Goal: Task Accomplishment & Management: Use online tool/utility

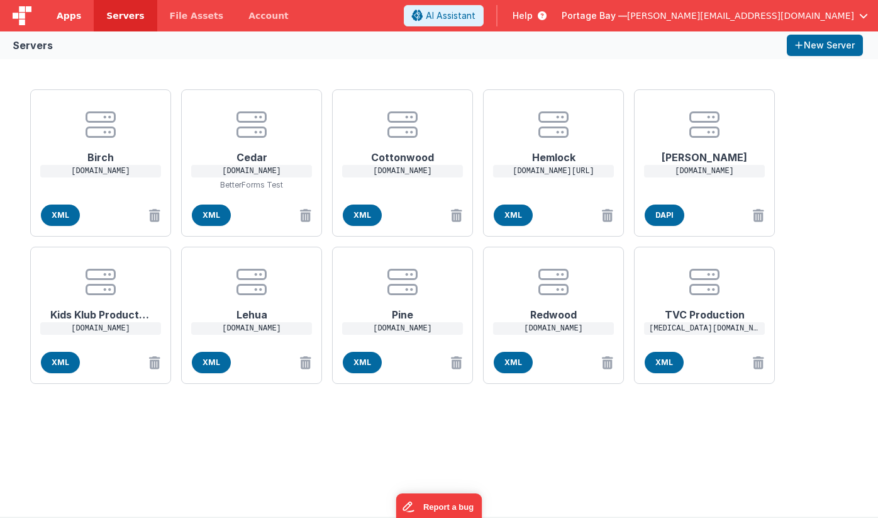
click at [64, 18] on span "Apps" at bounding box center [69, 15] width 25 height 13
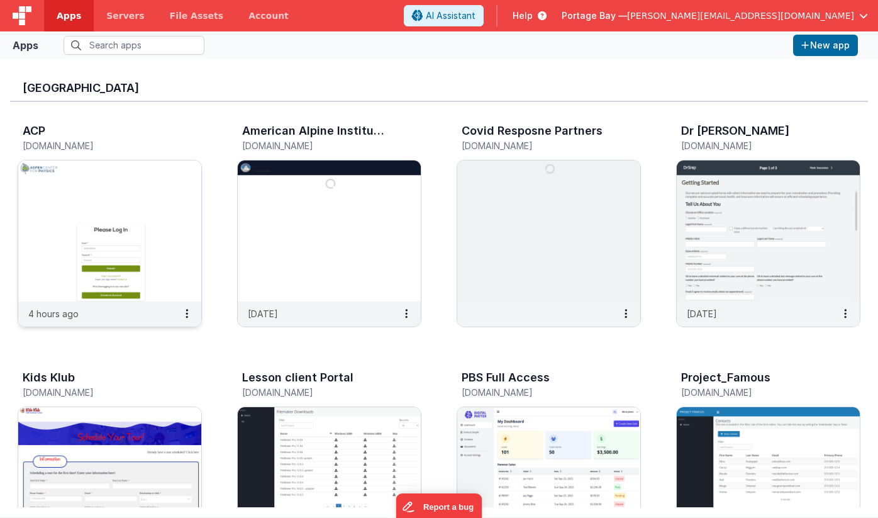
click at [102, 223] on img at bounding box center [109, 230] width 183 height 141
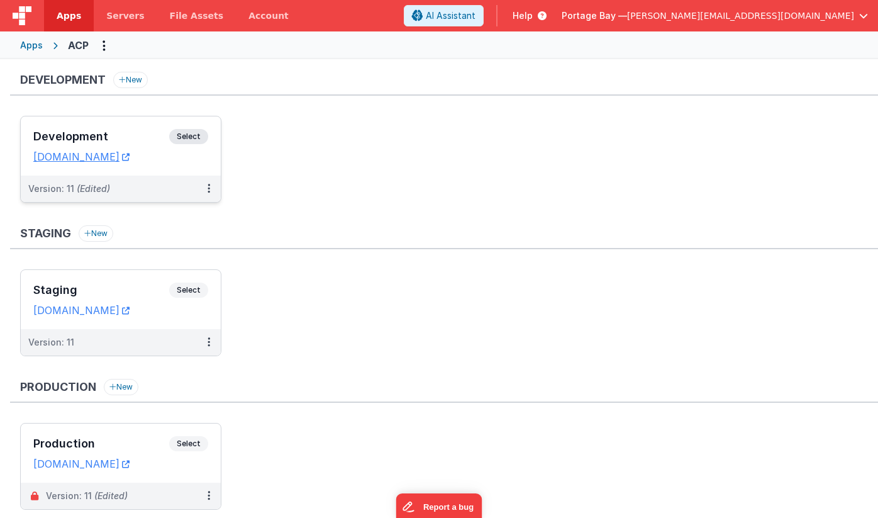
click at [189, 137] on span "Select" at bounding box center [188, 136] width 39 height 15
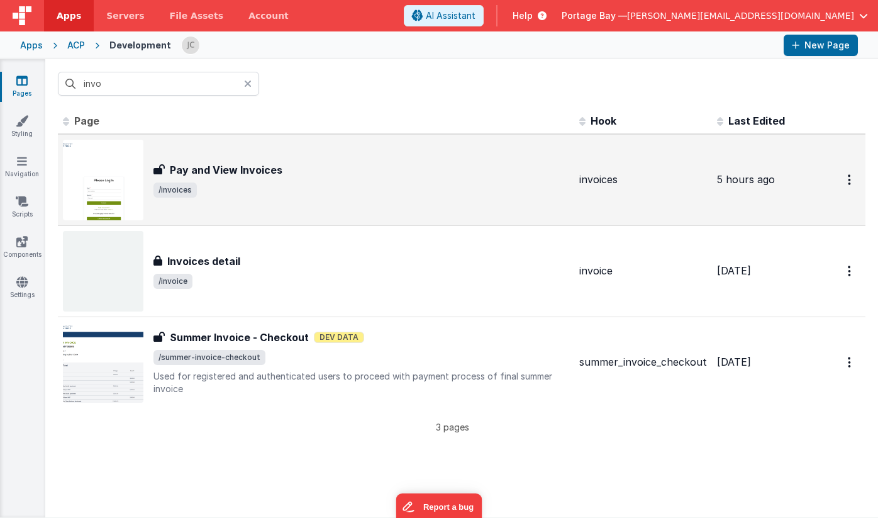
click at [384, 185] on span "/invoices" at bounding box center [362, 189] width 416 height 15
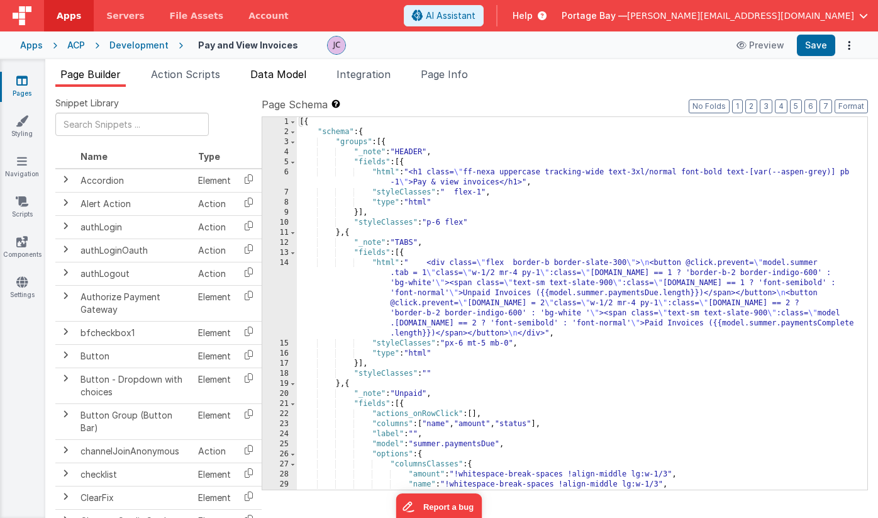
click at [293, 74] on span "Data Model" at bounding box center [278, 74] width 56 height 13
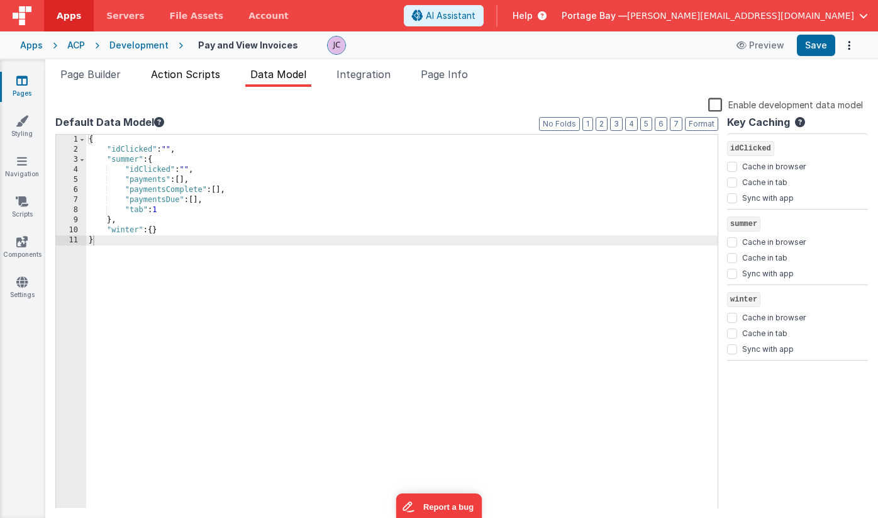
click at [188, 81] on li "Action Scripts" at bounding box center [185, 77] width 79 height 20
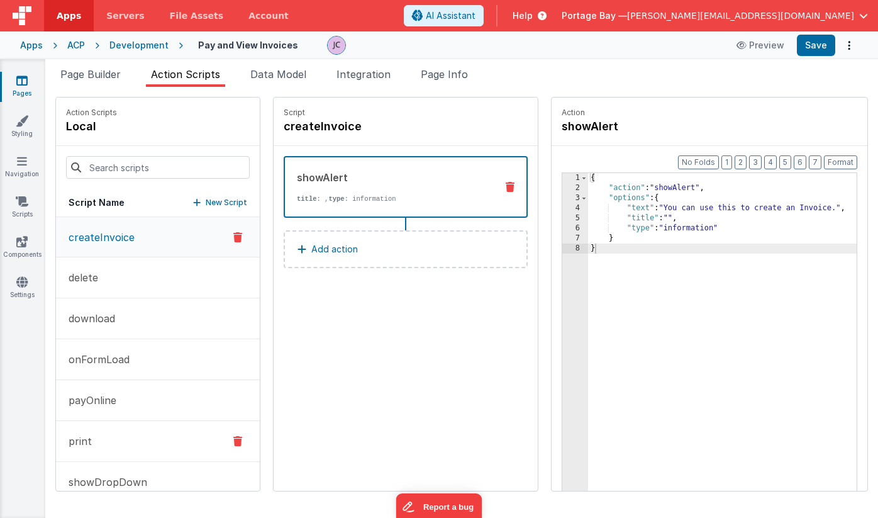
click at [115, 438] on button "print" at bounding box center [158, 441] width 204 height 41
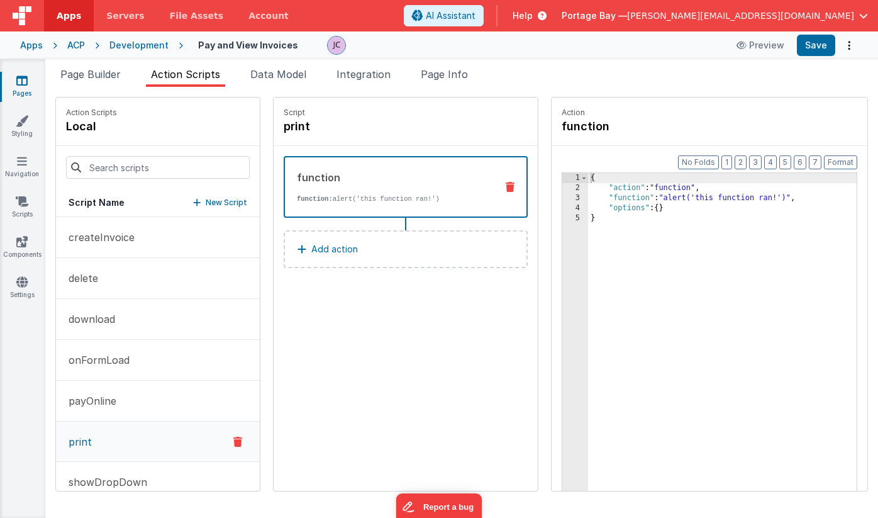
click at [506, 189] on icon at bounding box center [510, 187] width 9 height 10
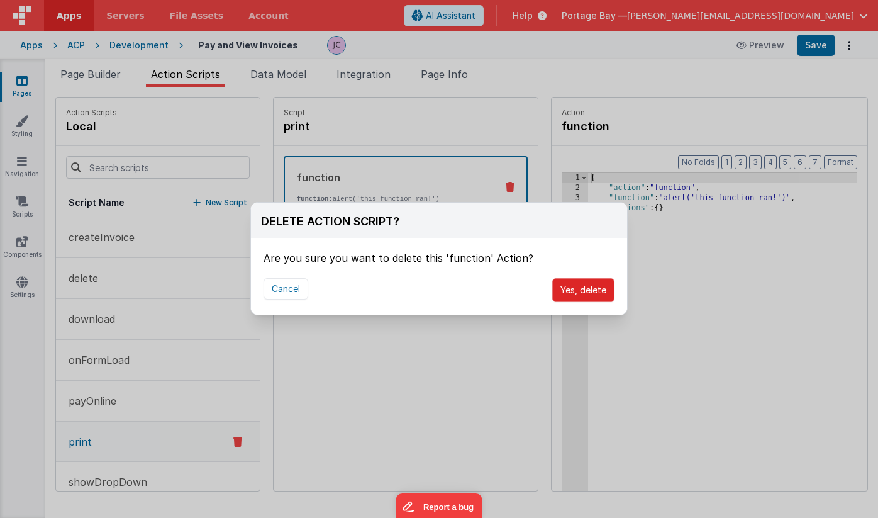
click at [584, 296] on button "Yes, delete" at bounding box center [583, 290] width 62 height 24
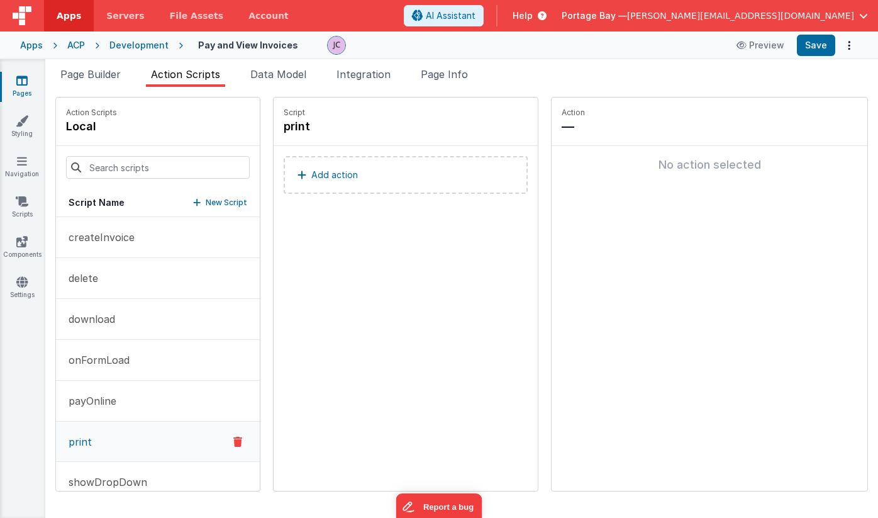
click at [344, 181] on button "Add action" at bounding box center [406, 175] width 244 height 38
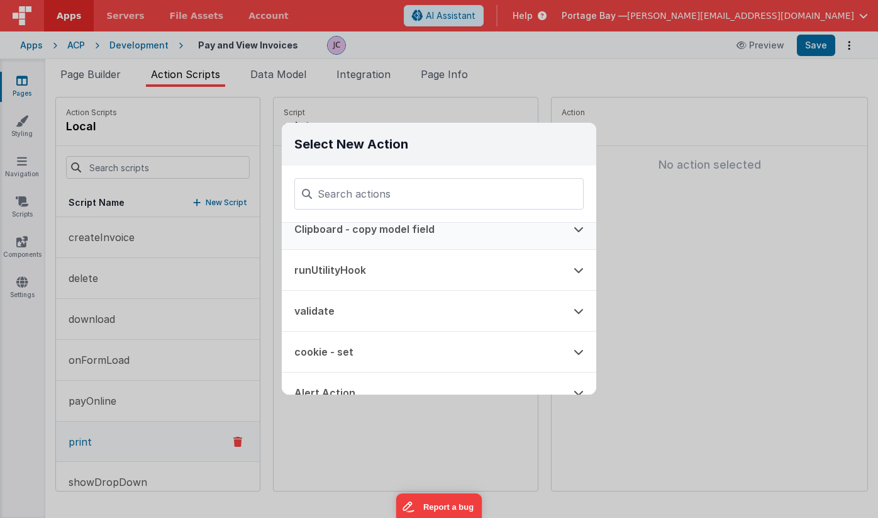
scroll to position [65, 0]
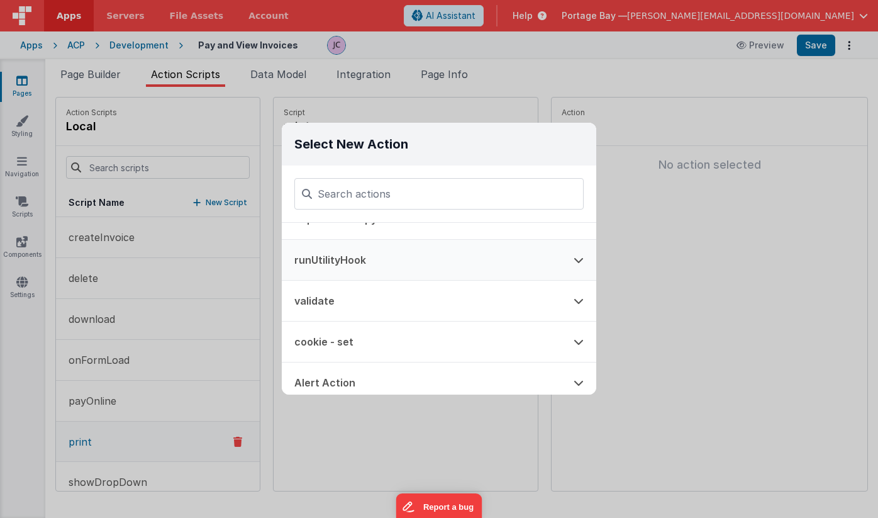
click at [571, 260] on button at bounding box center [578, 260] width 35 height 40
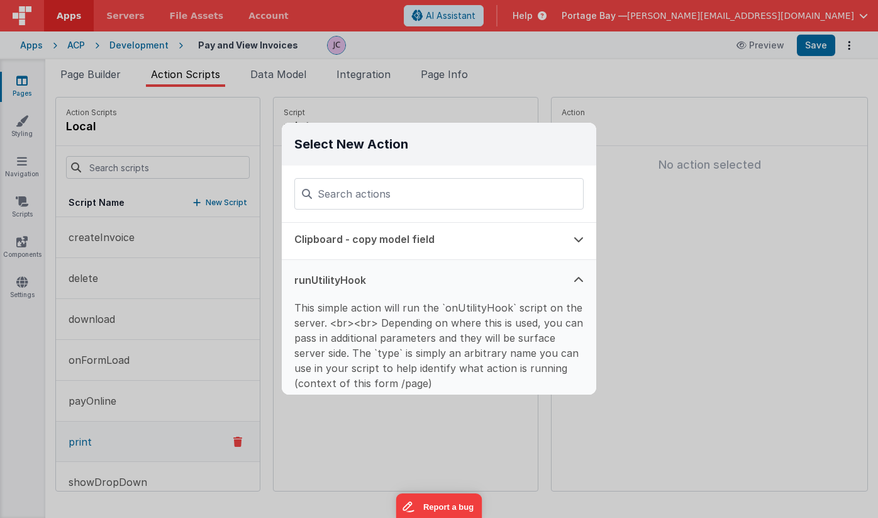
scroll to position [44, 0]
click at [371, 276] on button "runUtilityHook" at bounding box center [421, 281] width 279 height 40
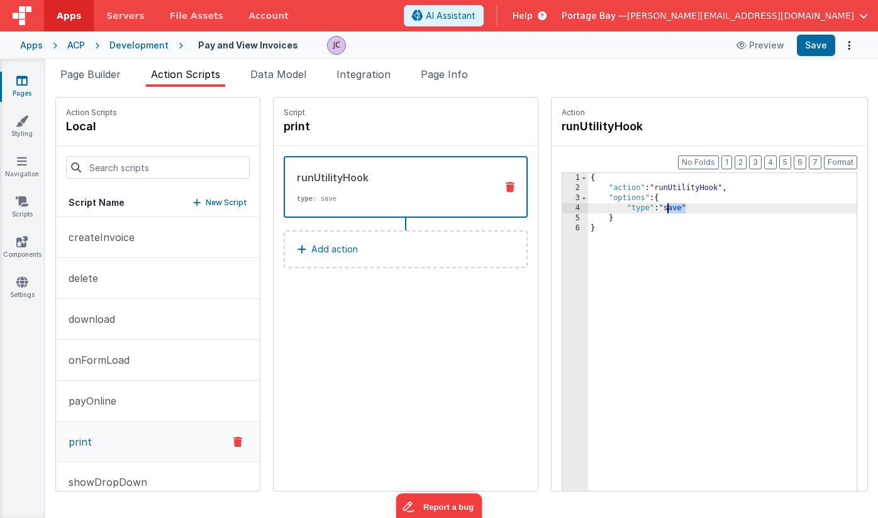
drag, startPoint x: 651, startPoint y: 208, endPoint x: 637, endPoint y: 208, distance: 13.9
click at [637, 208] on div "{ "action" : "runUtilityHook" , "options" : { "type" : "save" } }" at bounding box center [738, 361] width 301 height 377
click at [653, 210] on div "{ "action" : "runUtilityHook" , "options" : { "type" : "save" } }" at bounding box center [738, 361] width 301 height 377
click at [684, 210] on div "{ "action" : "runUtilityHook" , "options" : { "type" : "print" } }" at bounding box center [738, 361] width 301 height 377
click at [813, 49] on button "Save" at bounding box center [816, 45] width 38 height 21
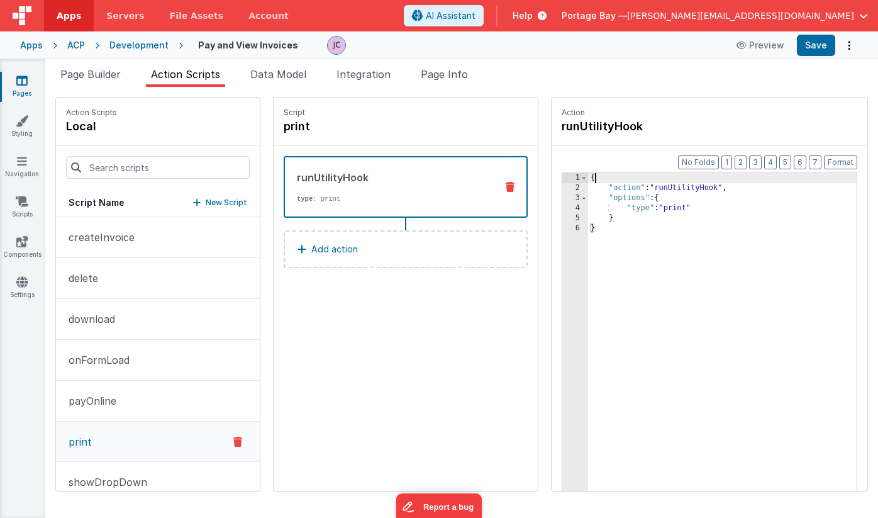
click at [588, 179] on div "{ "action" : "runUtilityHook" , "options" : { "type" : "print" } }" at bounding box center [738, 361] width 301 height 377
click at [664, 220] on div "{ "function" : "" , "action" : "runUtilityHook" , "options" : { "type" : "print…" at bounding box center [738, 361] width 301 height 377
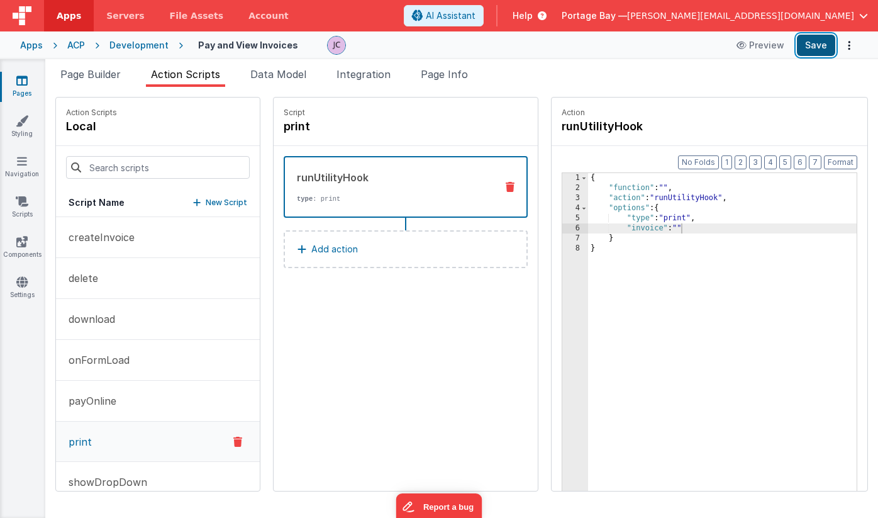
click at [815, 47] on button "Save" at bounding box center [816, 45] width 38 height 21
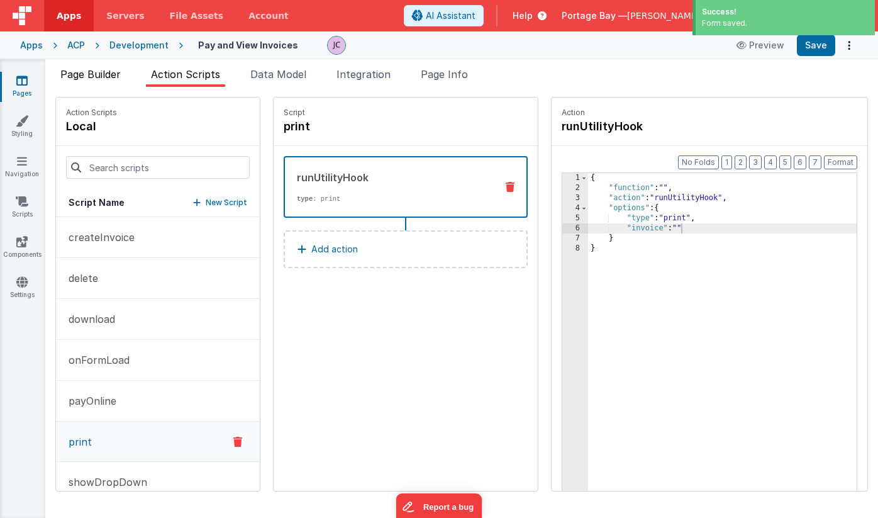
click at [89, 74] on span "Page Builder" at bounding box center [90, 74] width 60 height 13
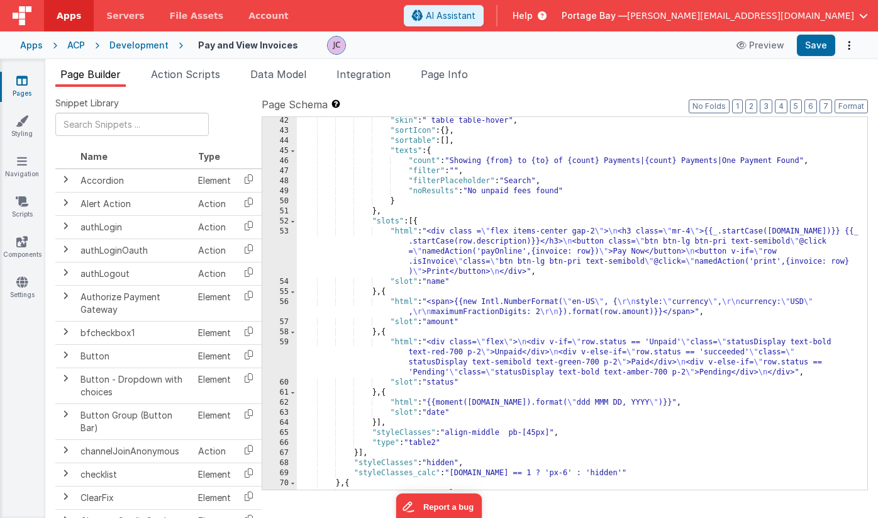
scroll to position [495, 0]
click at [402, 229] on div ""skin" : " table table-hover" , "sortIcon" : { } , "sortable" : [ ] , "texts" :…" at bounding box center [582, 312] width 571 height 393
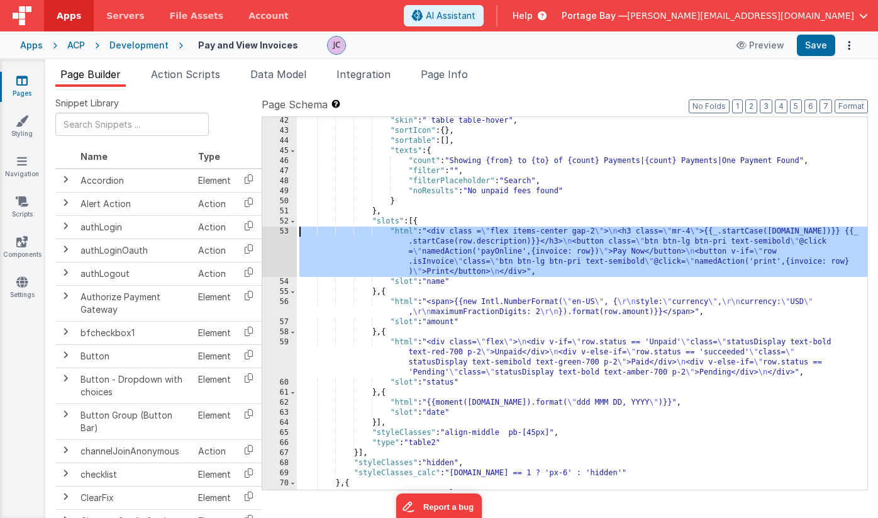
click at [272, 231] on div "53" at bounding box center [279, 252] width 35 height 50
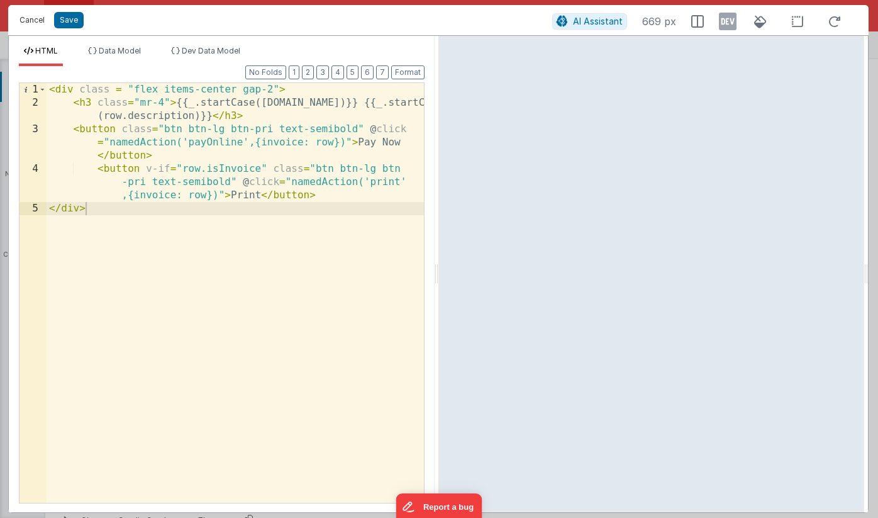
click at [26, 20] on button "Cancel" at bounding box center [32, 20] width 38 height 18
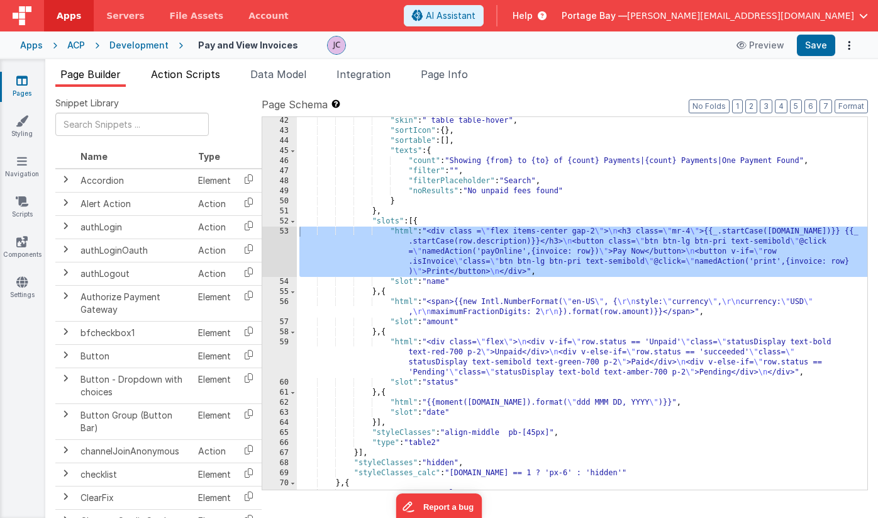
click at [188, 69] on span "Action Scripts" at bounding box center [185, 74] width 69 height 13
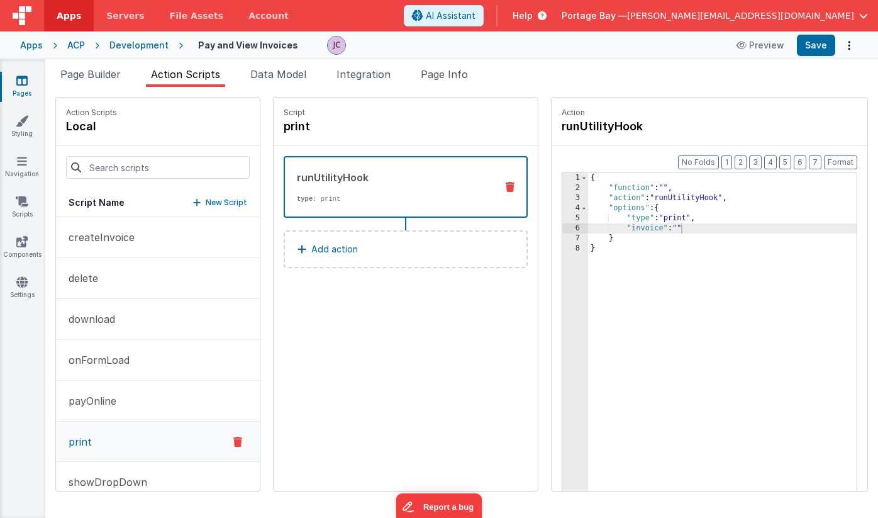
click at [634, 186] on div "{ "function" : "" , "action" : "runUtilityHook" , "options" : { "type" : "print…" at bounding box center [738, 361] width 301 height 377
click at [563, 189] on div "2" at bounding box center [576, 188] width 26 height 10
click at [563, 188] on div "2" at bounding box center [576, 188] width 26 height 10
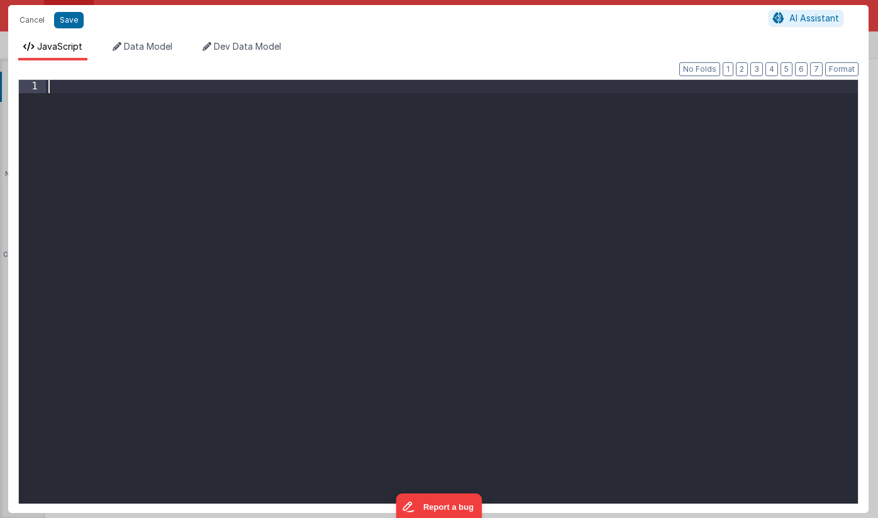
click at [154, 90] on div at bounding box center [452, 305] width 812 height 450
click at [37, 19] on button "Cancel" at bounding box center [32, 20] width 38 height 18
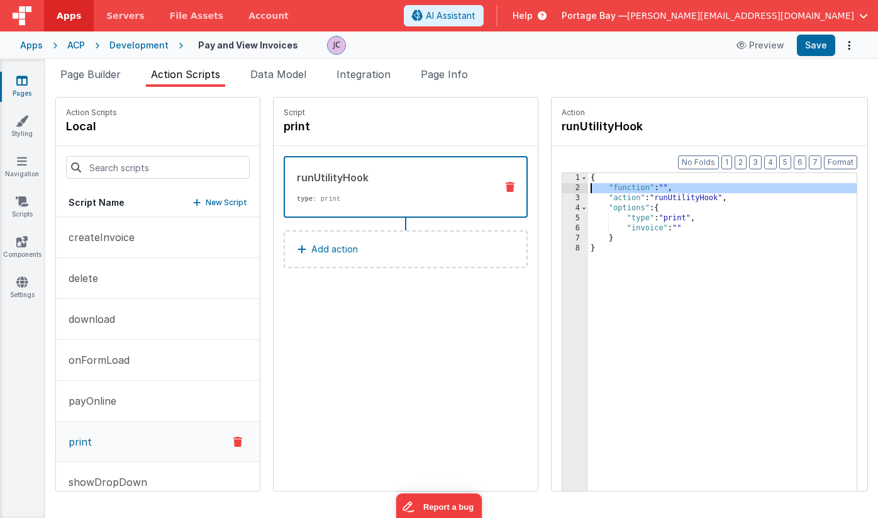
click at [644, 188] on div "{ "function" : "" , "action" : "runUtilityHook" , "options" : { "type" : "print…" at bounding box center [738, 361] width 301 height 377
drag, startPoint x: 647, startPoint y: 188, endPoint x: 558, endPoint y: 186, distance: 88.7
click at [588, 186] on div "{ "function" : "" , "action" : "runUtilityHook" , "options" : { "type" : "print…" at bounding box center [738, 361] width 301 height 377
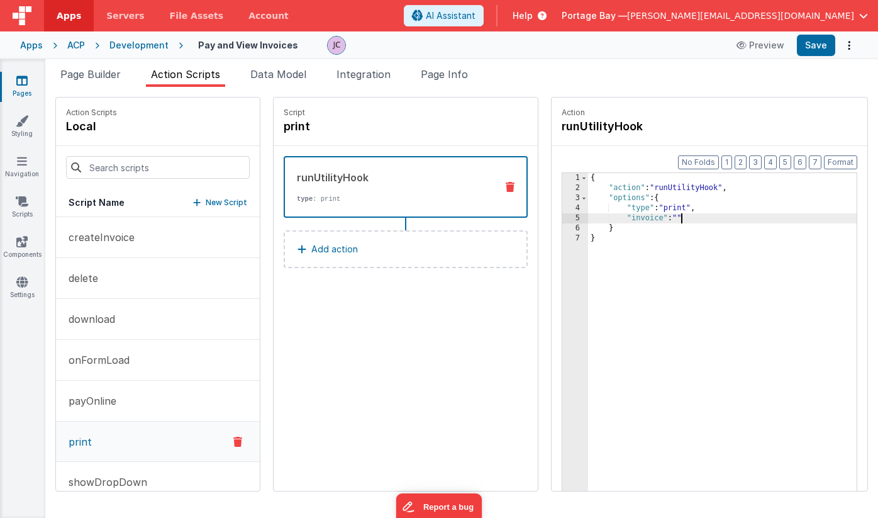
click at [647, 218] on div "{ "action" : "runUtilityHook" , "options" : { "type" : "print" , "invoice" : ""…" at bounding box center [738, 361] width 301 height 377
click at [590, 230] on div "{ "action" : "runUtilityHook" , "options" : { "type" : "print" , "invoice" : ""…" at bounding box center [738, 361] width 301 height 377
click at [815, 45] on button "Save" at bounding box center [816, 45] width 38 height 21
click at [27, 204] on icon at bounding box center [22, 201] width 13 height 13
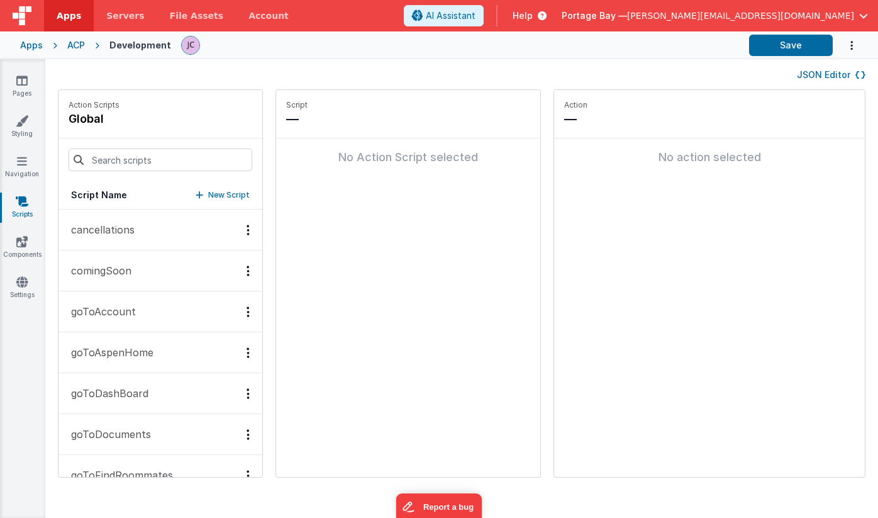
click at [208, 194] on p "New Script" at bounding box center [229, 195] width 42 height 13
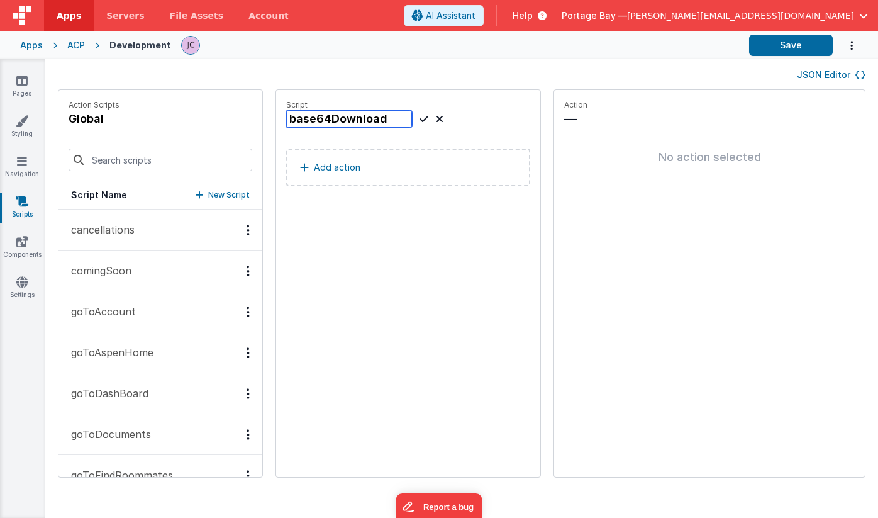
type input "base64Download"
click at [420, 118] on icon at bounding box center [424, 118] width 9 height 15
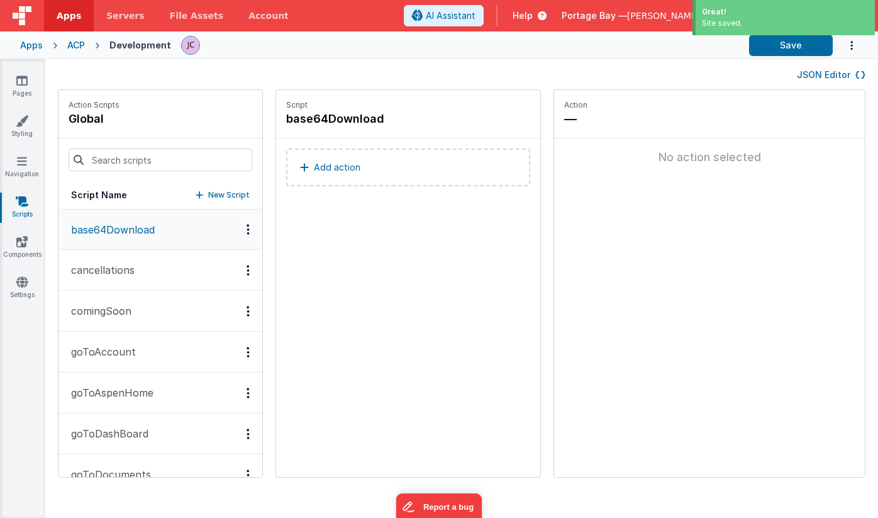
click at [349, 168] on button "Add action" at bounding box center [408, 167] width 244 height 38
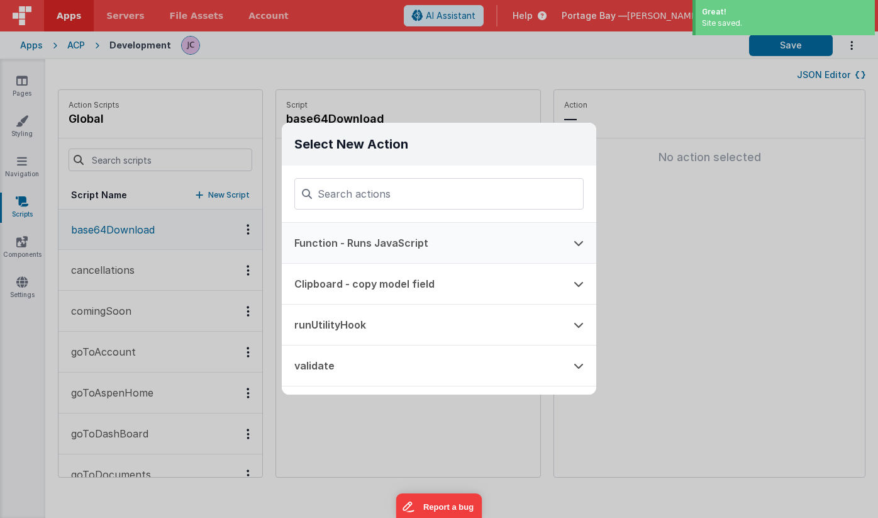
click at [420, 245] on button "Function - Runs JavaScript" at bounding box center [421, 243] width 279 height 40
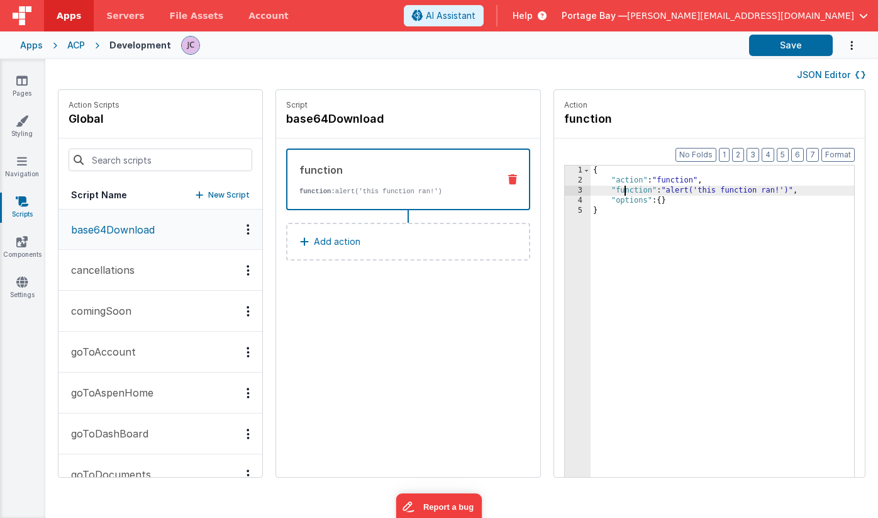
click at [592, 189] on div "{ "action" : "function" , "function" : "alert('this function ran!')" , "options…" at bounding box center [739, 350] width 296 height 371
click at [565, 191] on div "3" at bounding box center [578, 191] width 26 height 10
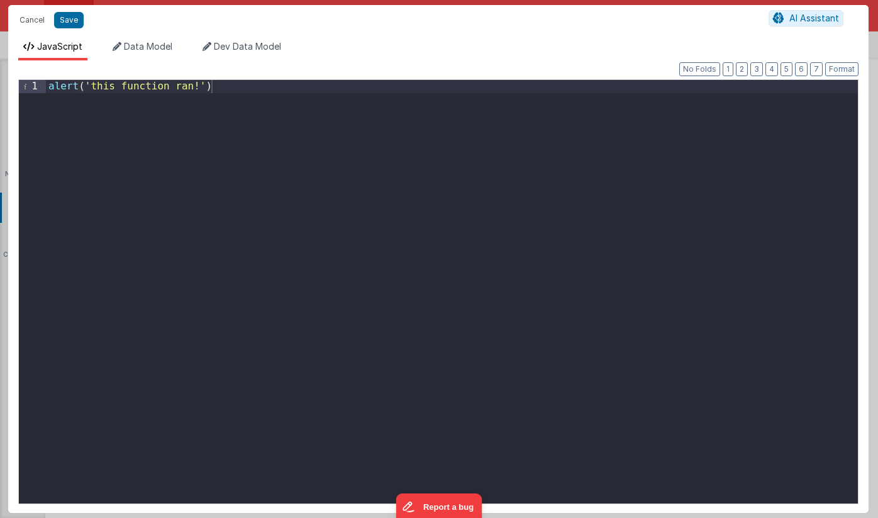
click at [221, 86] on div "alert ( 'this function ran!' )" at bounding box center [452, 305] width 812 height 450
drag, startPoint x: 152, startPoint y: 84, endPoint x: 47, endPoint y: 86, distance: 105.7
click at [47, 86] on div "alert ( 'this function ran!' )" at bounding box center [452, 305] width 812 height 450
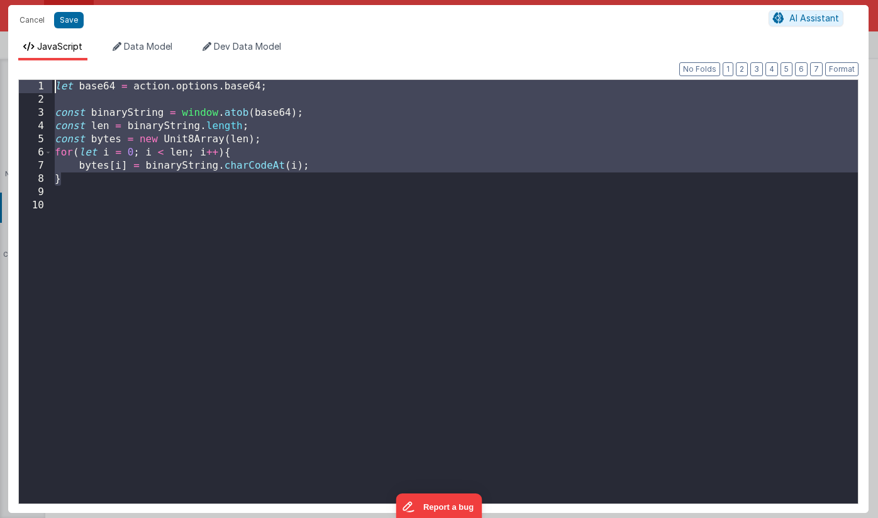
drag, startPoint x: 60, startPoint y: 177, endPoint x: 49, endPoint y: 89, distance: 88.8
click at [49, 89] on div "1 2 3 4 5 6 7 8 9 10 let base64 = action . options . base64 ; const binaryStrin…" at bounding box center [438, 291] width 841 height 425
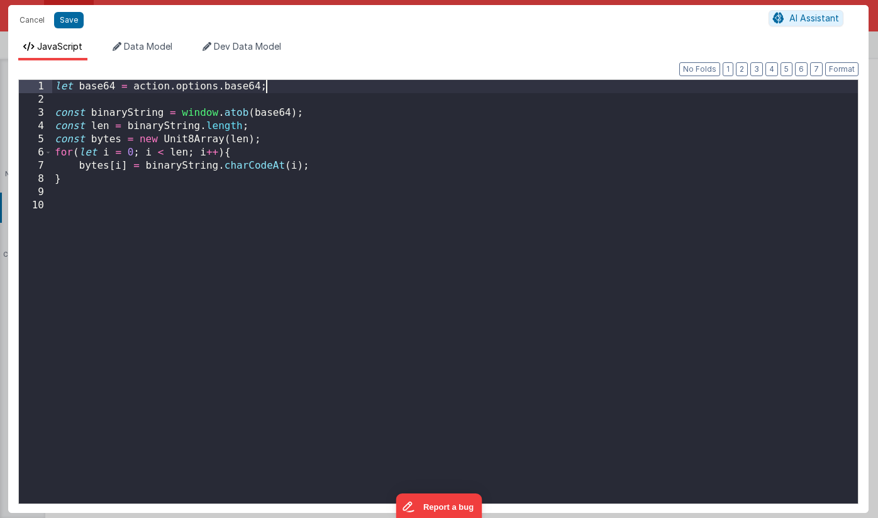
click at [273, 85] on div "let base64 = action . options . base64 ; const binaryString = window . atob ( b…" at bounding box center [455, 305] width 806 height 450
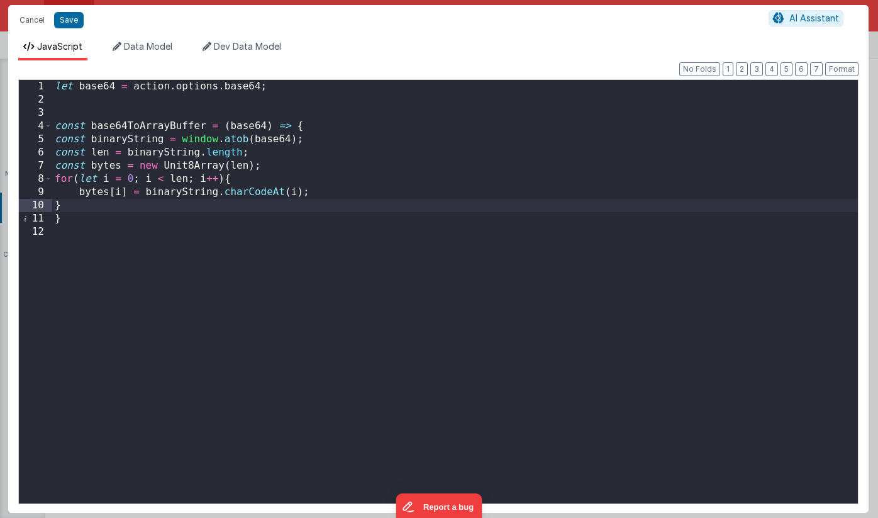
click at [308, 125] on div "let base64 = action . options . base64 ; const base64ToArrayBuffer = ( base64 )…" at bounding box center [455, 305] width 806 height 450
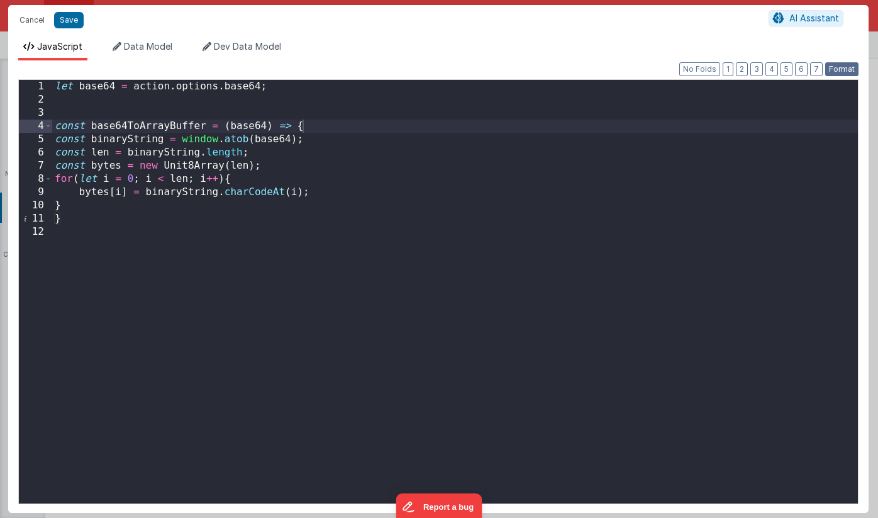
click at [835, 67] on button "Format" at bounding box center [842, 69] width 33 height 14
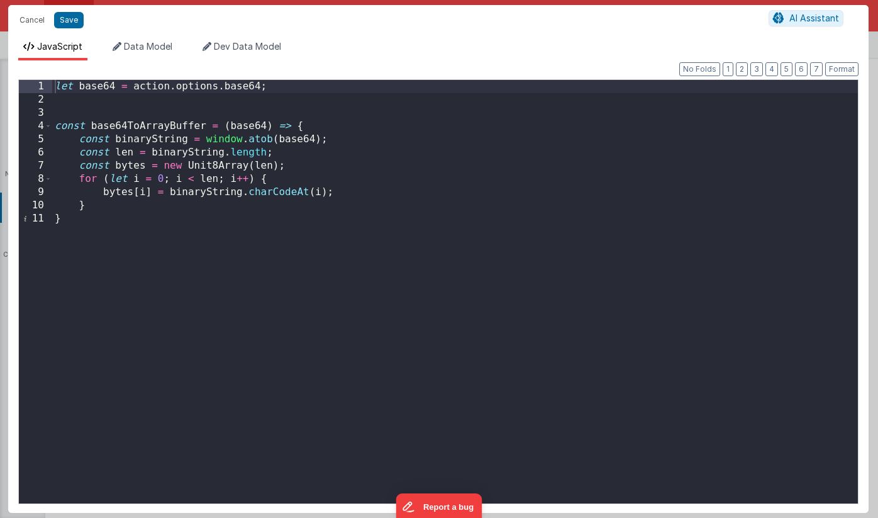
click at [87, 217] on div "let base64 = action . options . base64 ; const base64ToArrayBuffer = ( base64 )…" at bounding box center [455, 305] width 806 height 450
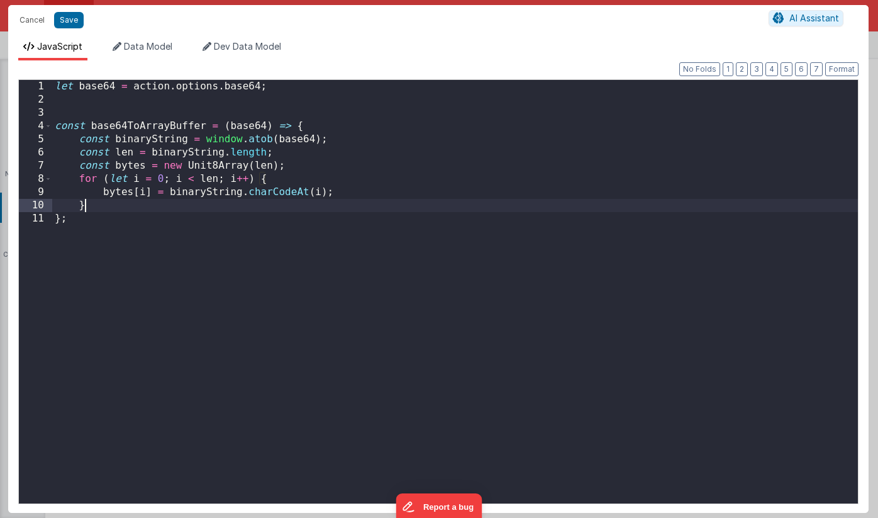
click at [112, 210] on div "let base64 = action . options . base64 ; const base64ToArrayBuffer = ( base64 )…" at bounding box center [455, 305] width 806 height 450
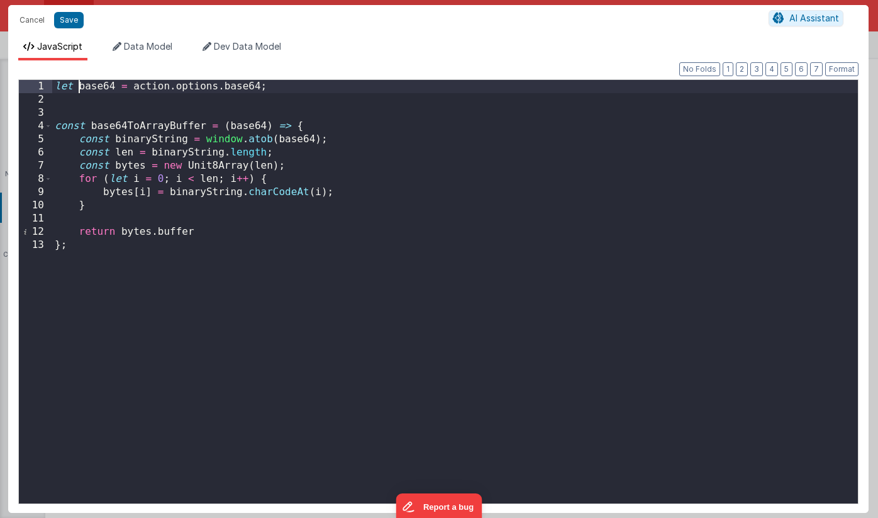
click at [79, 86] on div "let base64 = action . options . base64 ; const base64ToArrayBuffer = ( base64 )…" at bounding box center [455, 305] width 806 height 450
click at [302, 86] on div "let userBase64 = action . options . base64 ; const base64ToArrayBuffer = ( base…" at bounding box center [455, 305] width 806 height 450
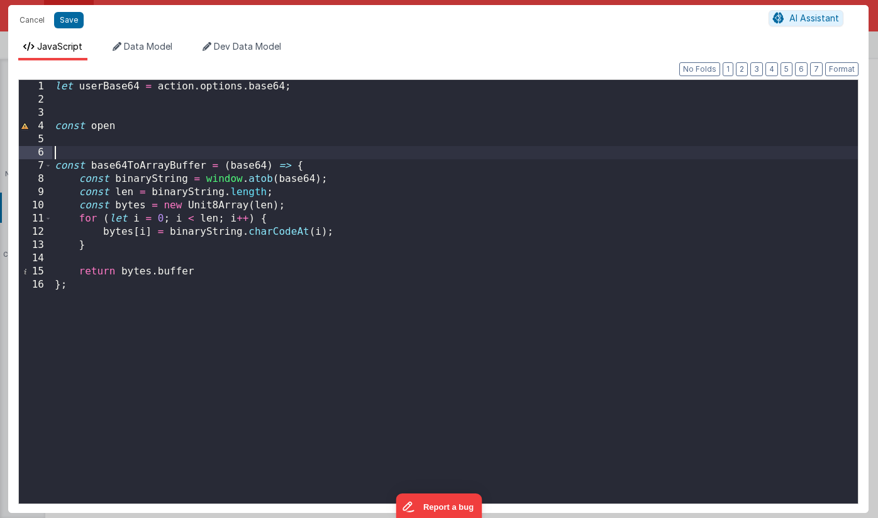
click at [210, 154] on div "let userBase64 = action . options . base64 ; const open const base64ToArrayBuff…" at bounding box center [455, 305] width 806 height 450
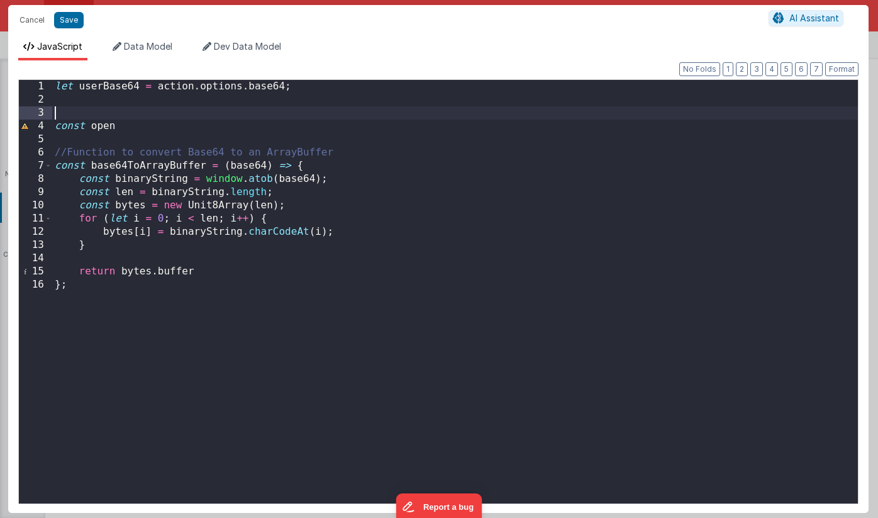
click at [132, 114] on div "let userBase64 = action . options . base64 ; const open //Function to convert B…" at bounding box center [455, 305] width 806 height 450
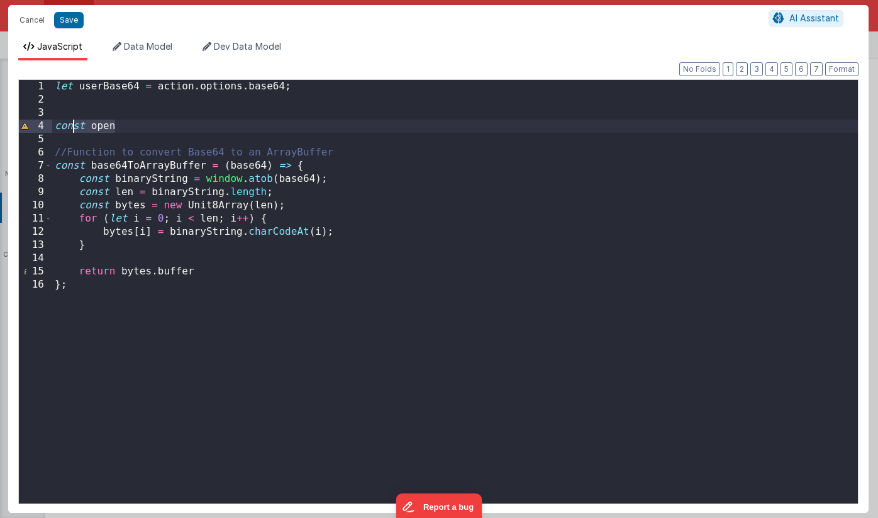
drag, startPoint x: 118, startPoint y: 126, endPoint x: 29, endPoint y: 117, distance: 89.8
click at [29, 117] on div "1 2 3 4 5 6 7 8 9 10 11 12 13 14 15 16 let userBase64 = action . options . base…" at bounding box center [438, 291] width 841 height 425
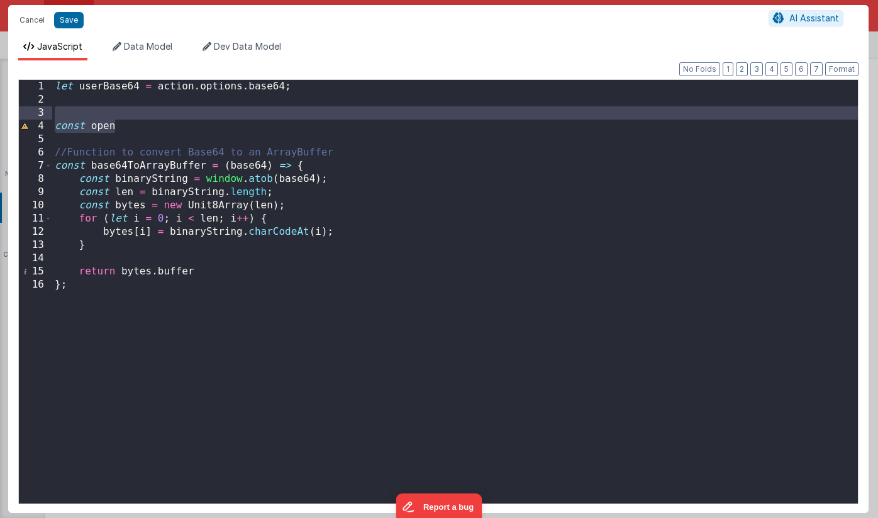
click at [135, 129] on div "let userBase64 = action . options . base64 ; const open //Function to convert B…" at bounding box center [455, 305] width 806 height 450
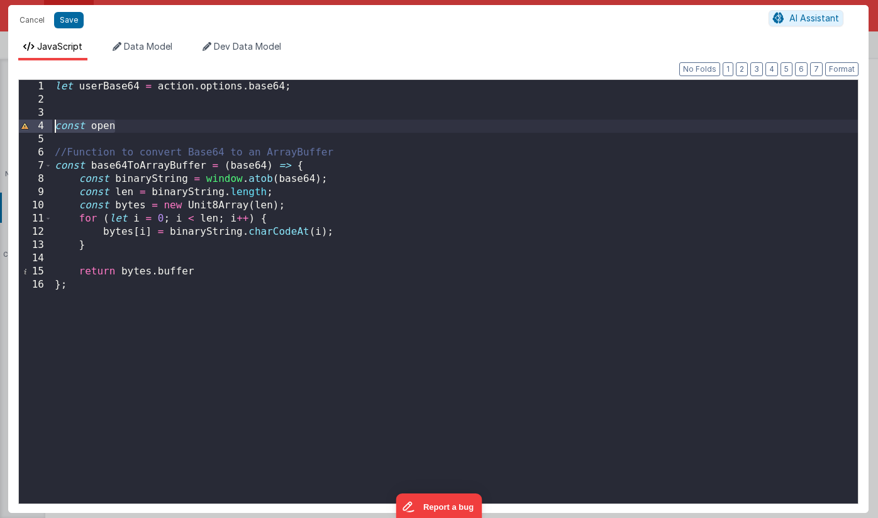
drag, startPoint x: 126, startPoint y: 126, endPoint x: 37, endPoint y: 127, distance: 89.4
click at [37, 127] on div "1 2 3 4 5 6 7 8 9 10 11 12 13 14 15 16 let userBase64 = action . options . base…" at bounding box center [438, 291] width 841 height 425
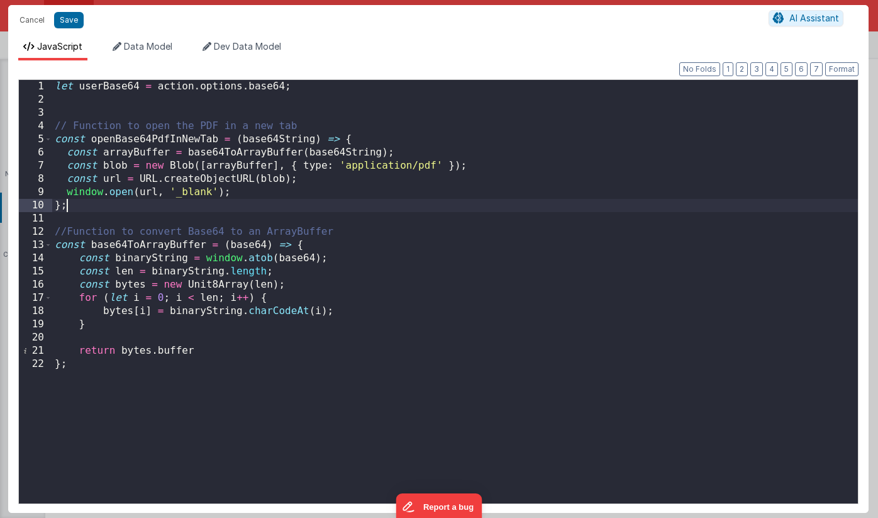
click at [259, 194] on div "let userBase64 = action . options . base64 ; // Function to open the PDF in a n…" at bounding box center [455, 305] width 806 height 450
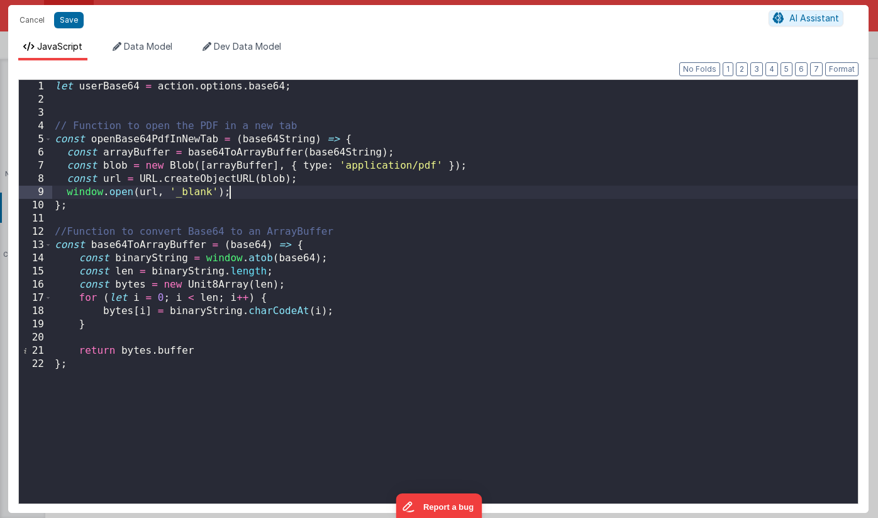
click at [308, 87] on div "let userBase64 = action . options . base64 ; // Function to open the PDF in a n…" at bounding box center [455, 305] width 806 height 450
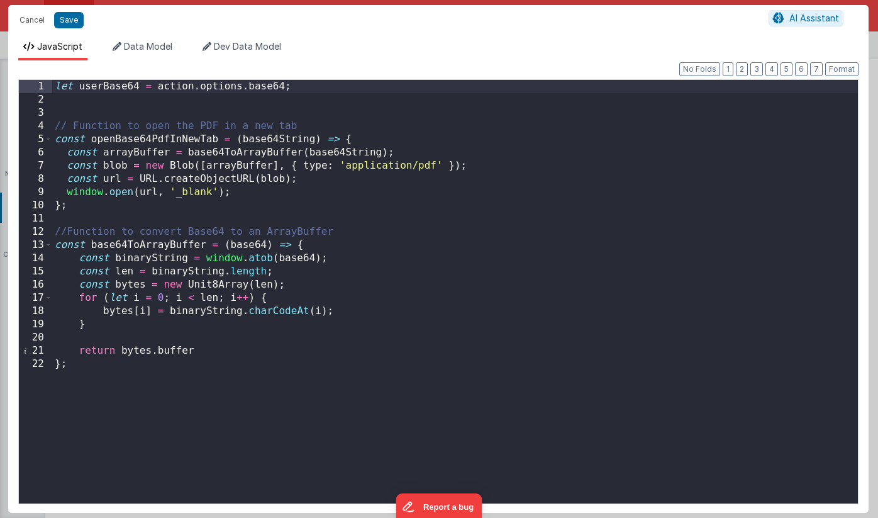
click at [56, 87] on div "let userBase64 = action . options . base64 ; // Function to open the PDF in a n…" at bounding box center [455, 305] width 806 height 450
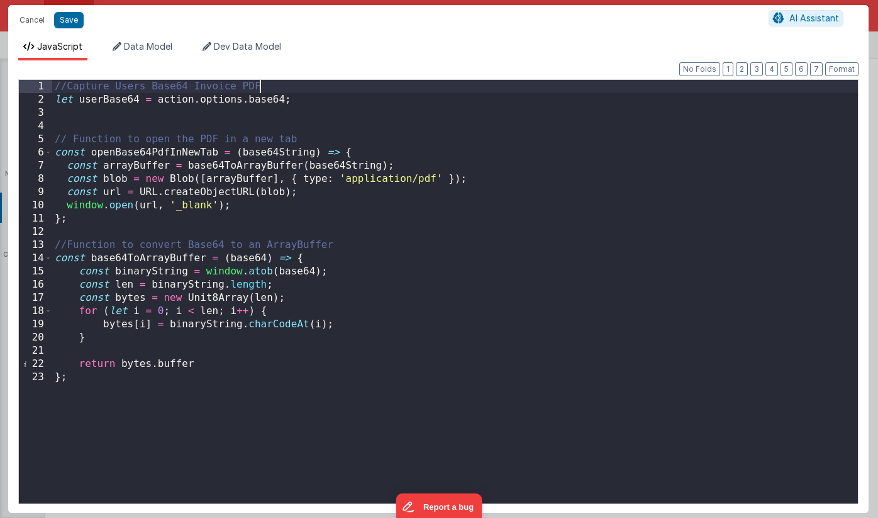
click at [303, 99] on div "//Capture Users Base64 Invoice PDF let userBase64 = action . options . base64 ;…" at bounding box center [455, 305] width 806 height 450
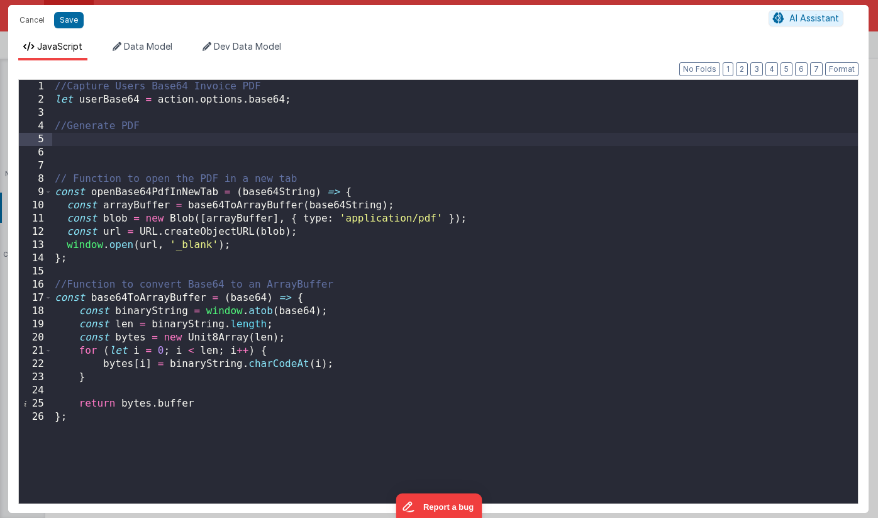
click at [121, 138] on div "//Capture Users Base64 Invoice PDF let userBase64 = action . options . base64 ;…" at bounding box center [455, 305] width 806 height 450
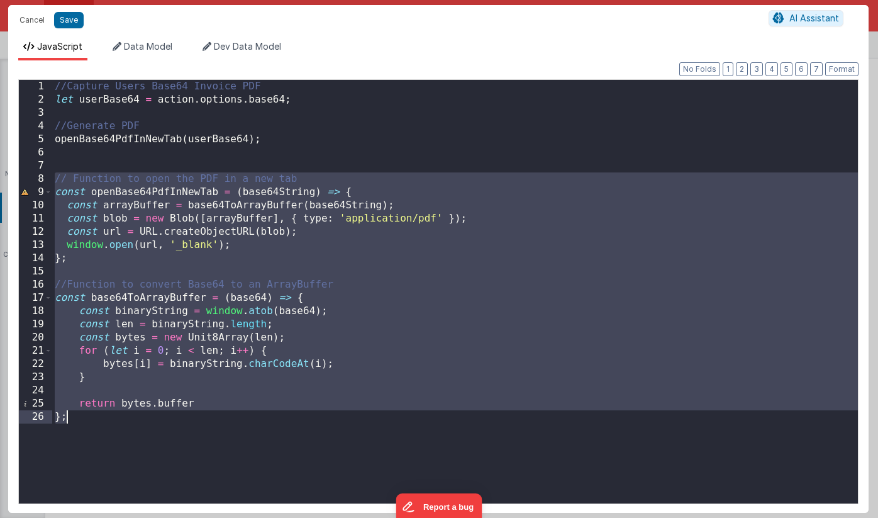
drag, startPoint x: 56, startPoint y: 180, endPoint x: 252, endPoint y: 429, distance: 316.8
click at [252, 429] on div "//Capture Users Base64 Invoice PDF let userBase64 = action . options . base64 ;…" at bounding box center [455, 305] width 806 height 450
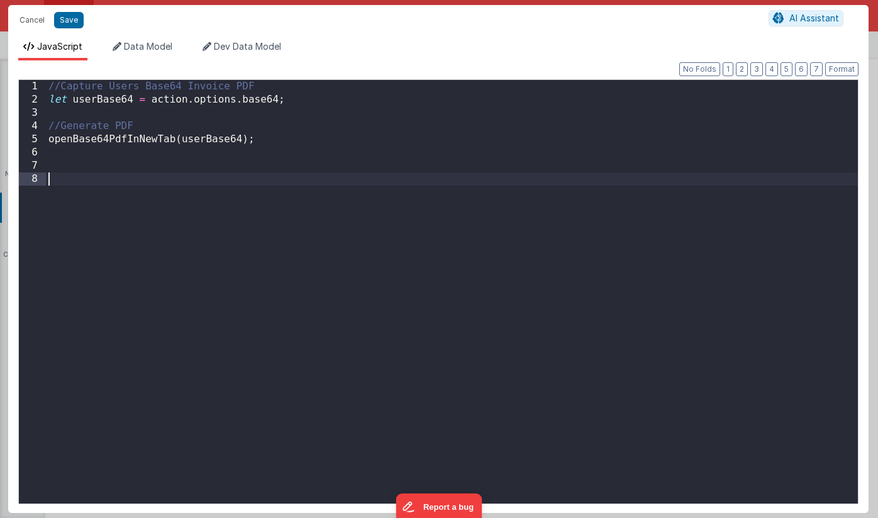
click at [50, 85] on div "//Capture Users Base64 Invoice PDF let userBase64 = action . options . base64 ;…" at bounding box center [452, 305] width 812 height 450
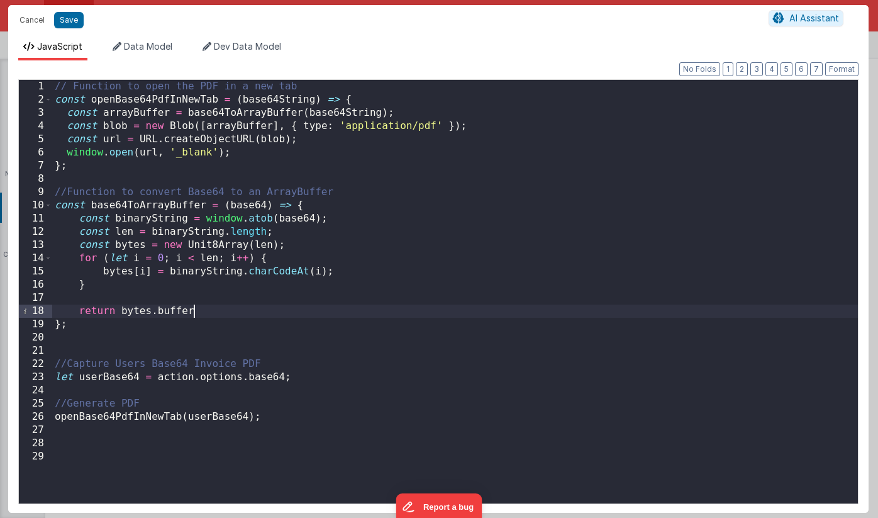
click at [238, 312] on div "// Function to open the PDF in a new tab const openBase64PdfInNewTab = ( base64…" at bounding box center [455, 305] width 806 height 450
click at [376, 247] on div "// Function to open the PDF in a new tab const openBase64PdfInNewTab = ( base64…" at bounding box center [455, 305] width 806 height 450
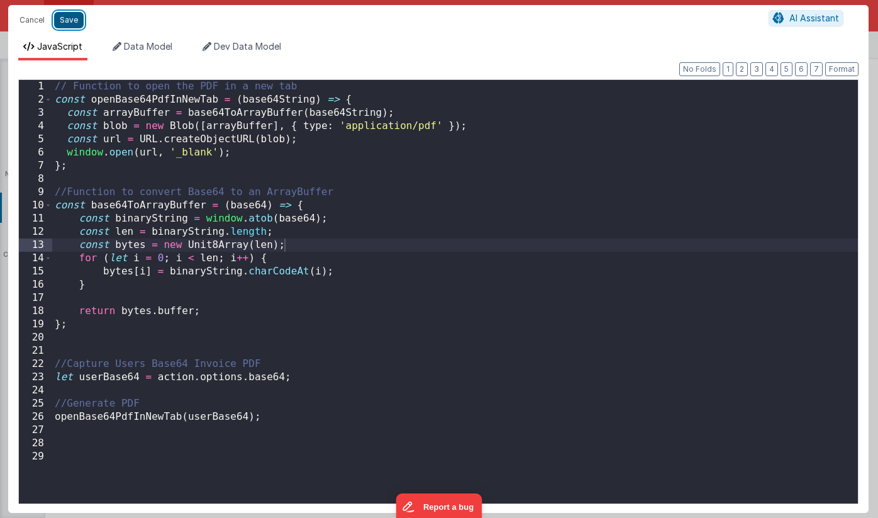
click at [63, 19] on button "Save" at bounding box center [69, 20] width 30 height 16
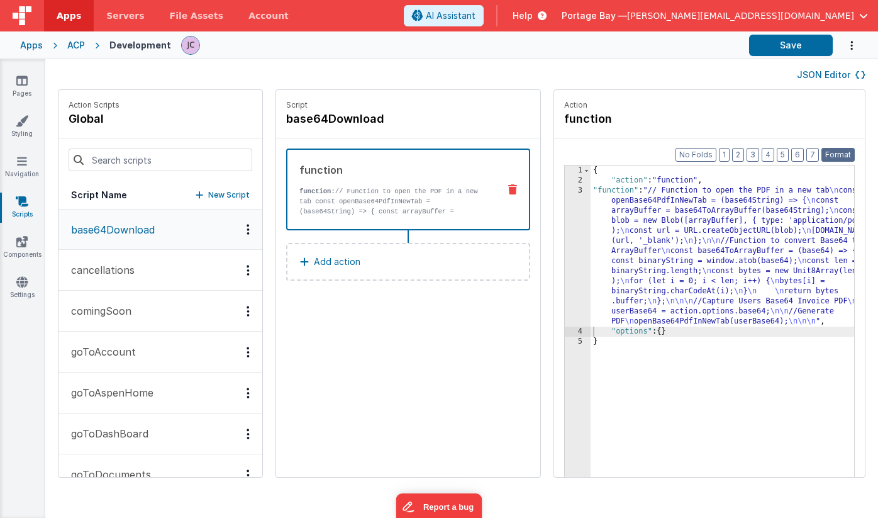
click at [833, 155] on button "Format" at bounding box center [838, 155] width 33 height 14
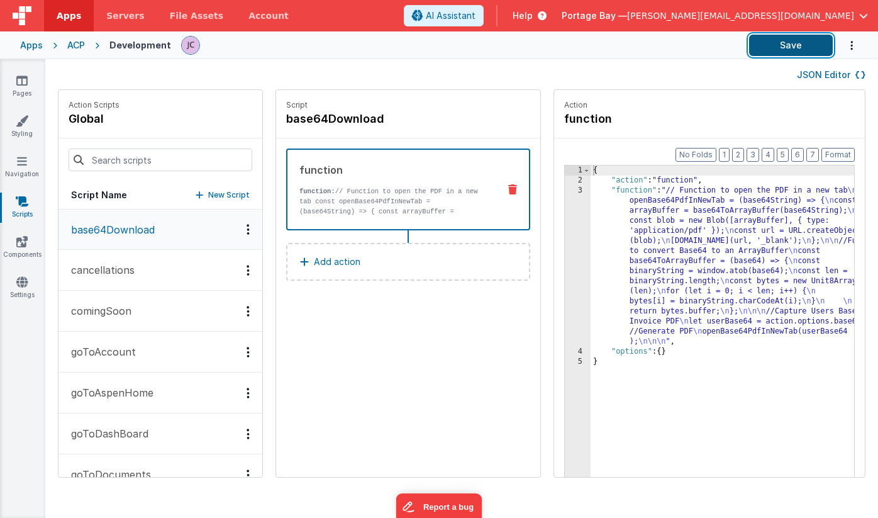
click at [779, 43] on button "Save" at bounding box center [791, 45] width 84 height 21
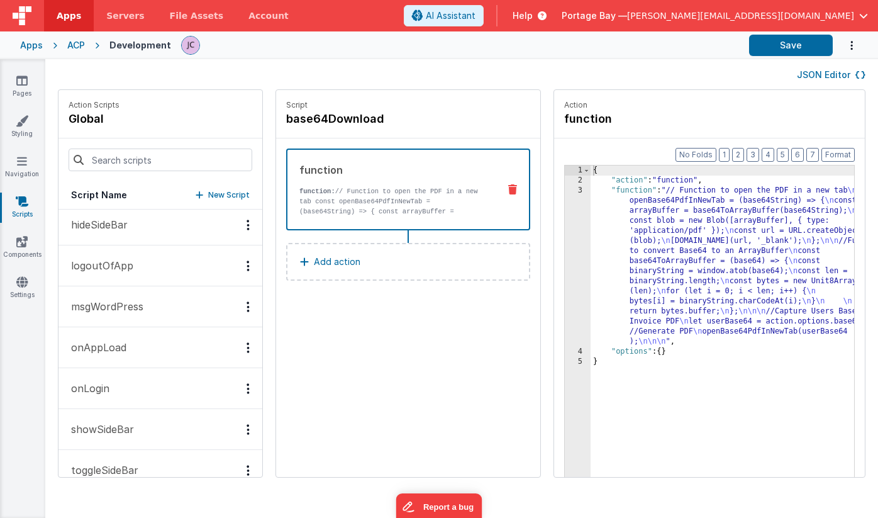
scroll to position [724, 0]
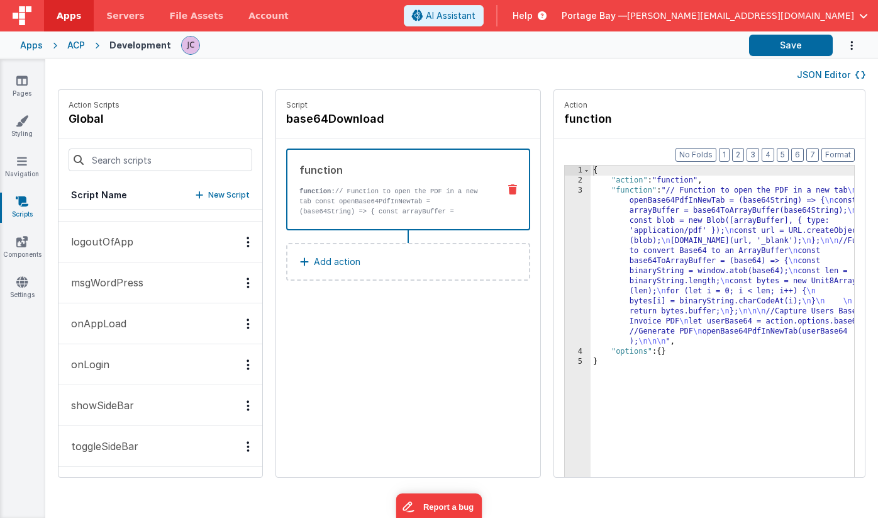
click at [123, 362] on button "onLogin" at bounding box center [161, 364] width 204 height 41
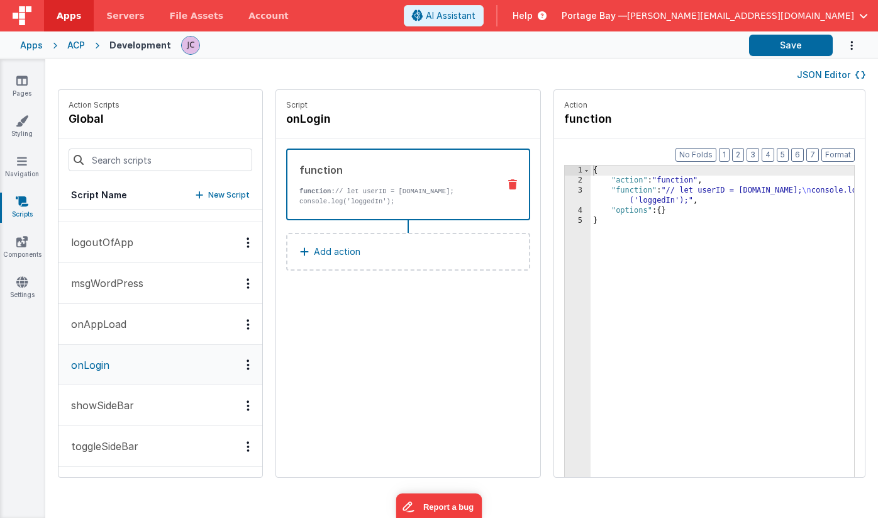
click at [142, 320] on button "onAppLoad" at bounding box center [161, 324] width 204 height 41
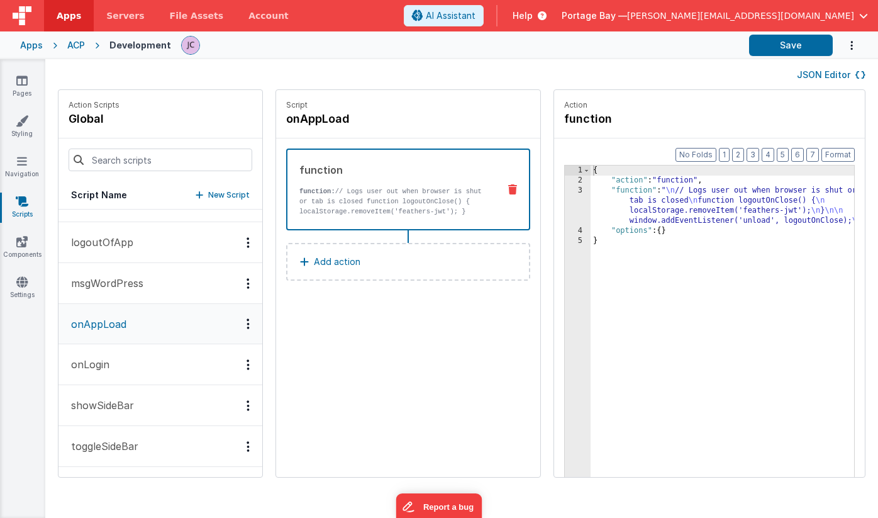
click at [139, 247] on button "logoutOfApp" at bounding box center [161, 242] width 204 height 41
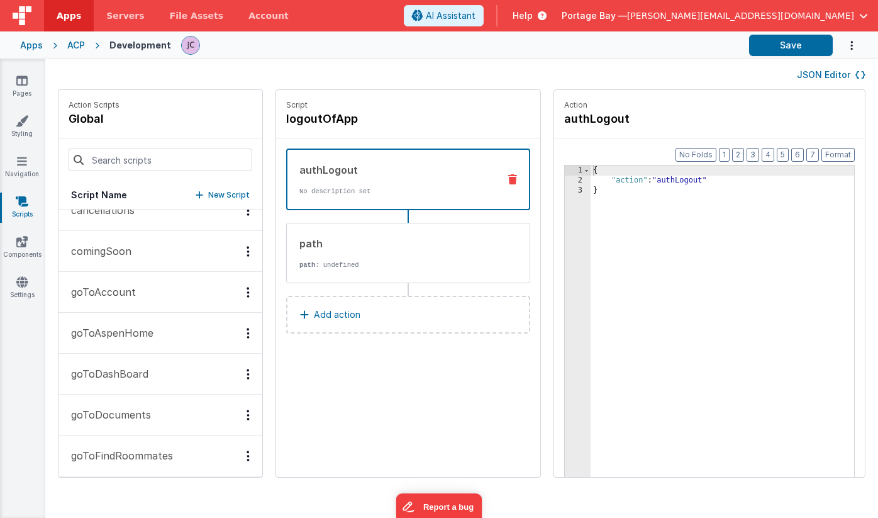
scroll to position [0, 0]
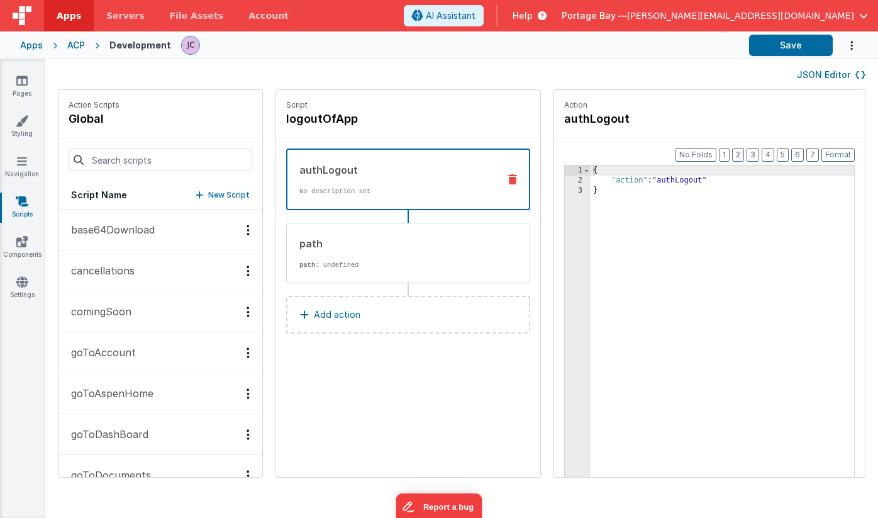
click at [128, 231] on p "base64Download" at bounding box center [109, 229] width 91 height 15
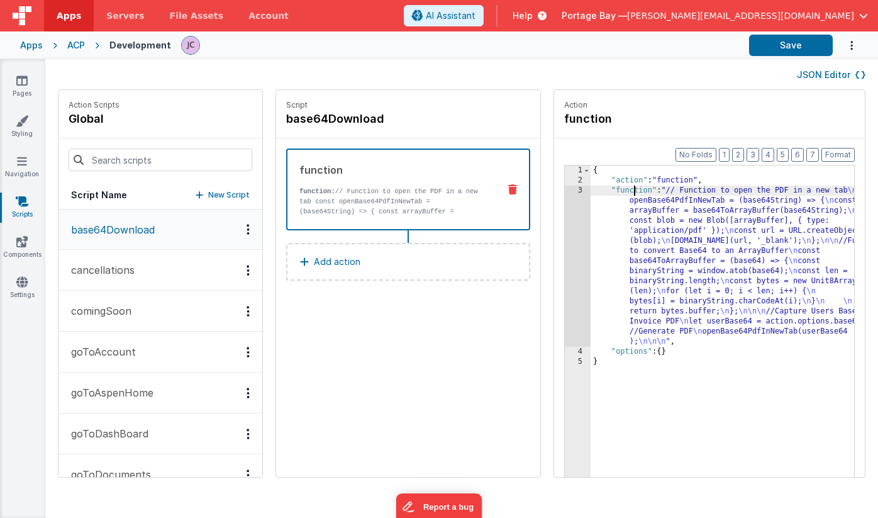
click at [600, 191] on div "{ "action" : "function" , "function" : "// Function to open the PDF in a new ta…" at bounding box center [739, 350] width 296 height 371
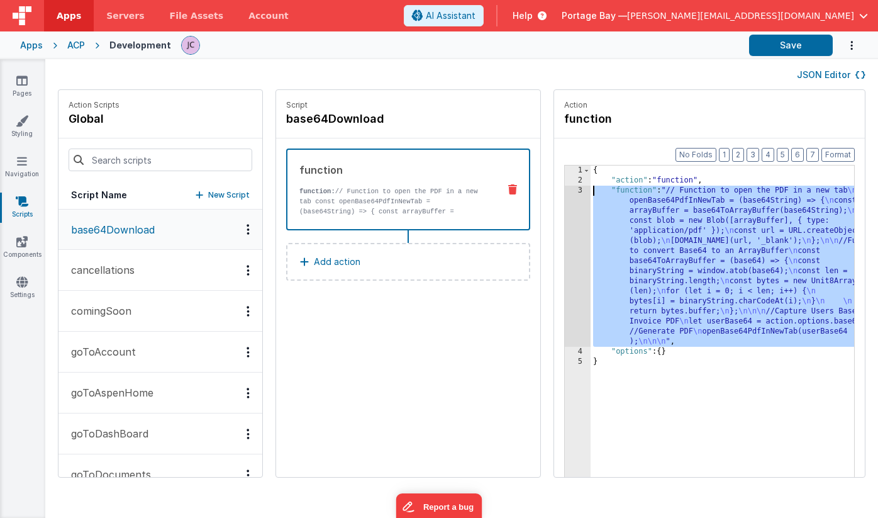
click at [565, 189] on div "3" at bounding box center [578, 266] width 26 height 161
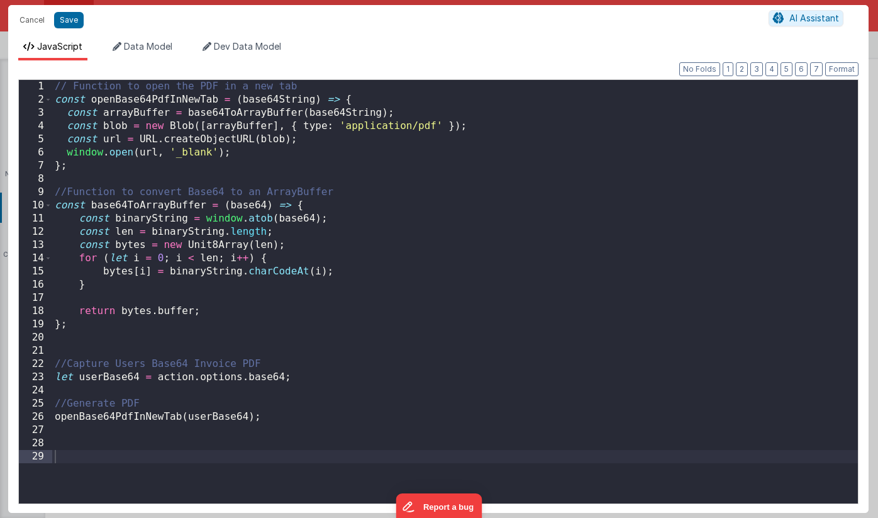
click at [54, 84] on div "// Function to open the PDF in a new tab const openBase64PdfInNewTab = ( base64…" at bounding box center [455, 305] width 806 height 450
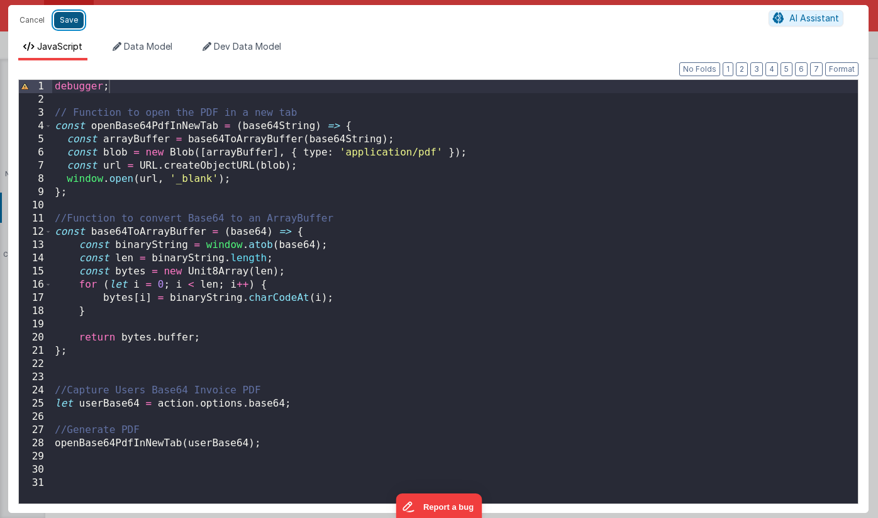
click at [74, 19] on button "Save" at bounding box center [69, 20] width 30 height 16
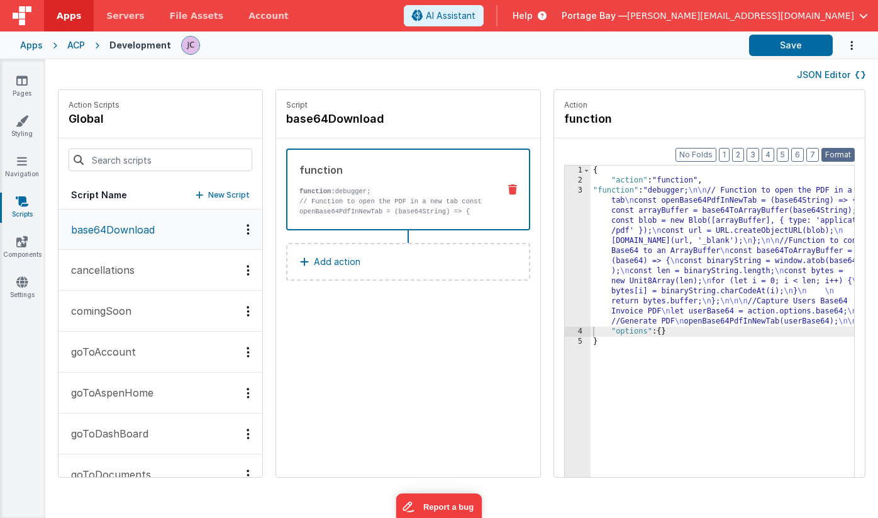
click at [843, 153] on button "Format" at bounding box center [838, 155] width 33 height 14
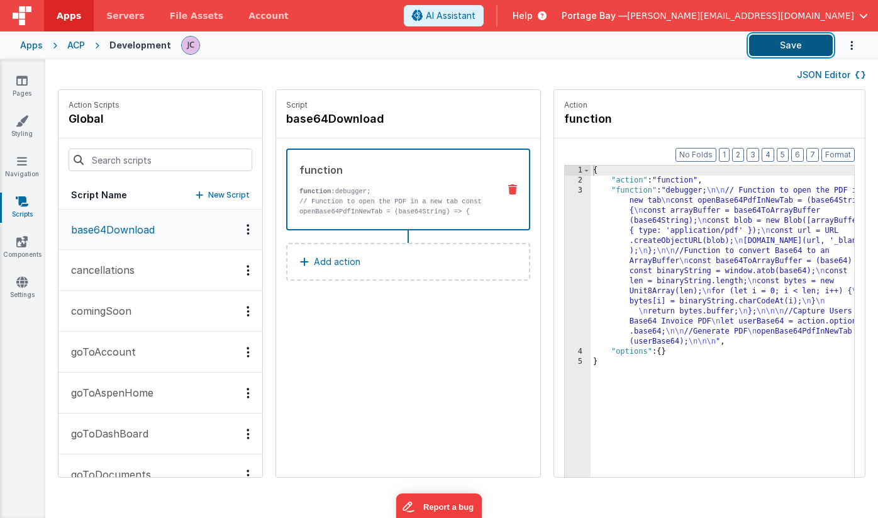
click at [780, 45] on button "Save" at bounding box center [791, 45] width 84 height 21
click at [607, 189] on div "{ "action" : "function" , "function" : "debugger; \n\n // Function to open the …" at bounding box center [739, 350] width 296 height 371
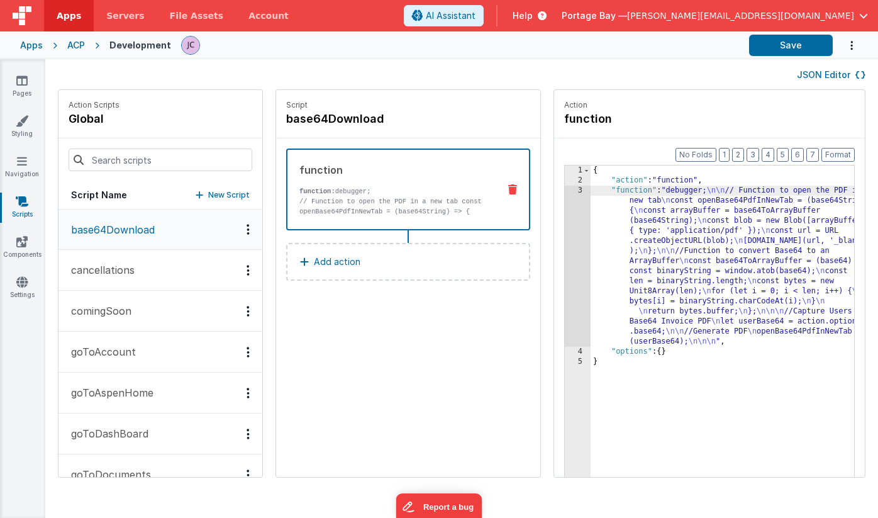
click at [565, 191] on div "3" at bounding box center [578, 266] width 26 height 161
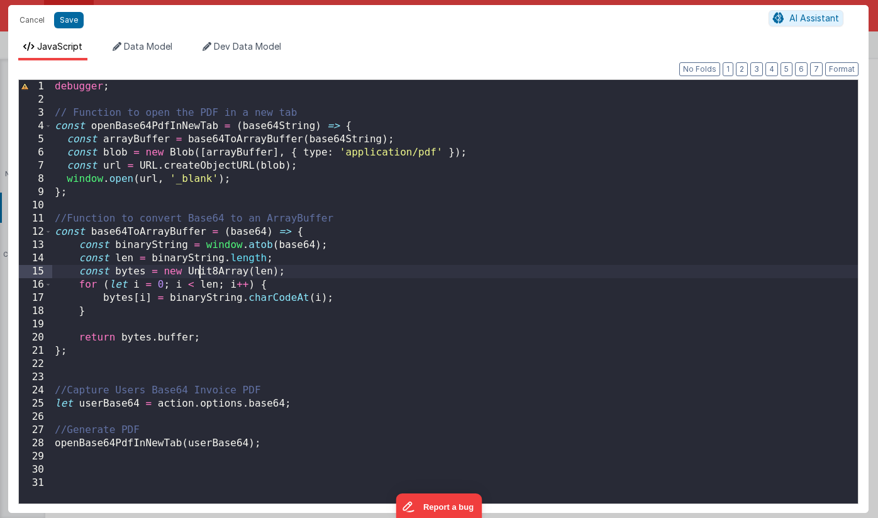
click at [198, 272] on div "debugger ; // Function to open the PDF in a new tab const openBase64PdfInNewTab…" at bounding box center [455, 305] width 806 height 450
click at [305, 267] on div "debugger ; // Function to open the PDF in a new tab const openBase64PdfInNewTab…" at bounding box center [455, 305] width 806 height 450
click at [76, 20] on button "Save" at bounding box center [69, 20] width 30 height 16
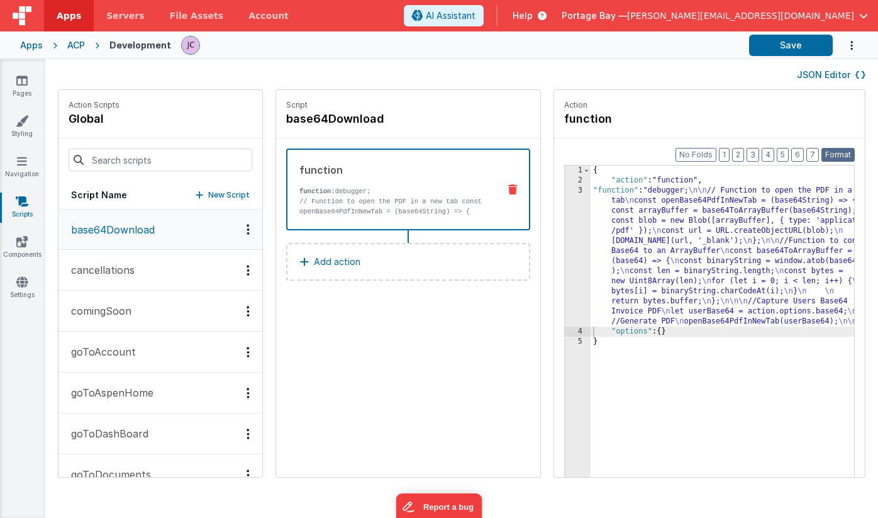
click at [839, 154] on button "Format" at bounding box center [838, 155] width 33 height 14
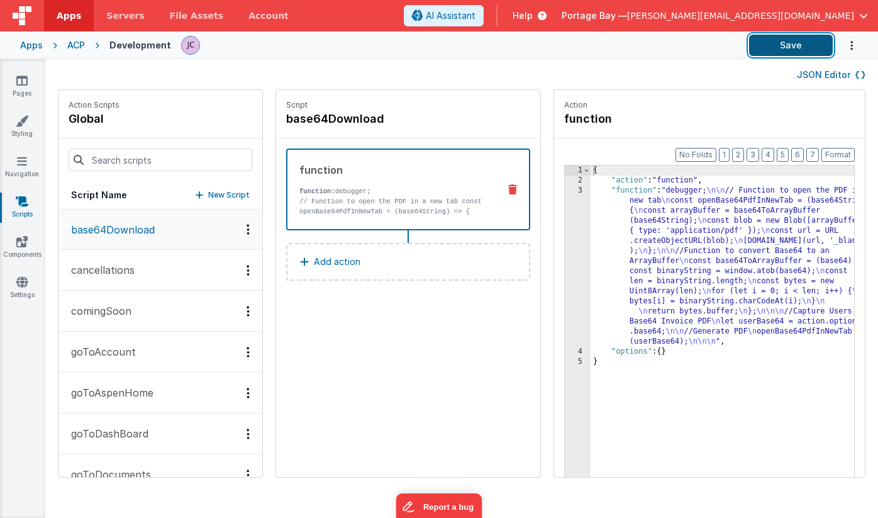
click at [786, 48] on button "Save" at bounding box center [791, 45] width 84 height 21
click at [593, 189] on div "{ "action" : "function" , "function" : "debugger; \n\n // Function to open the …" at bounding box center [739, 350] width 296 height 371
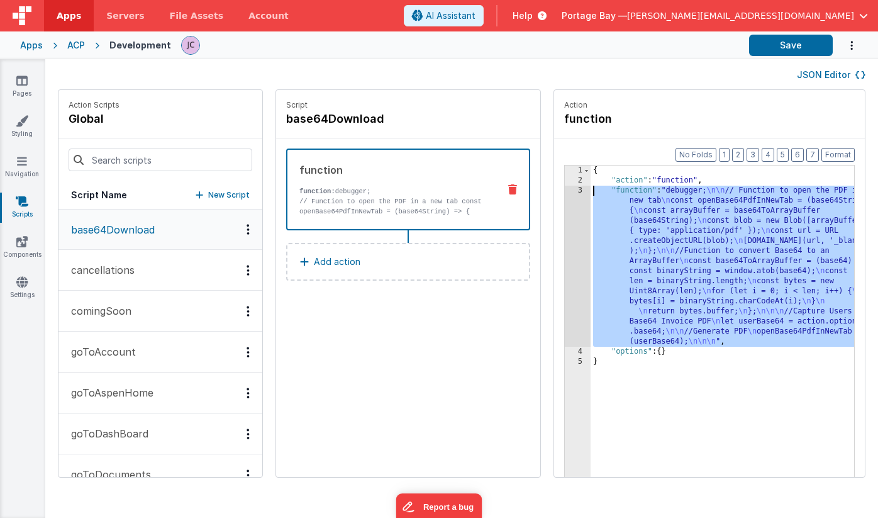
click at [565, 191] on div "3" at bounding box center [578, 266] width 26 height 161
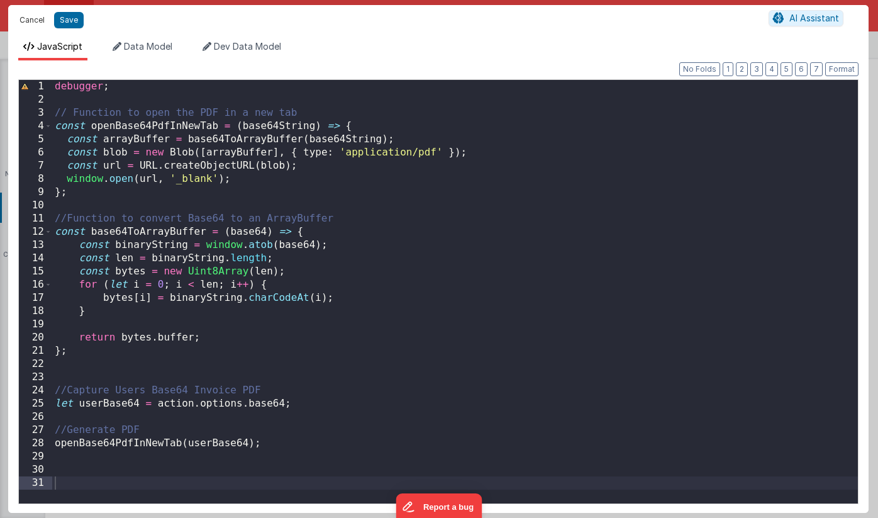
click at [27, 18] on button "Cancel" at bounding box center [32, 20] width 38 height 18
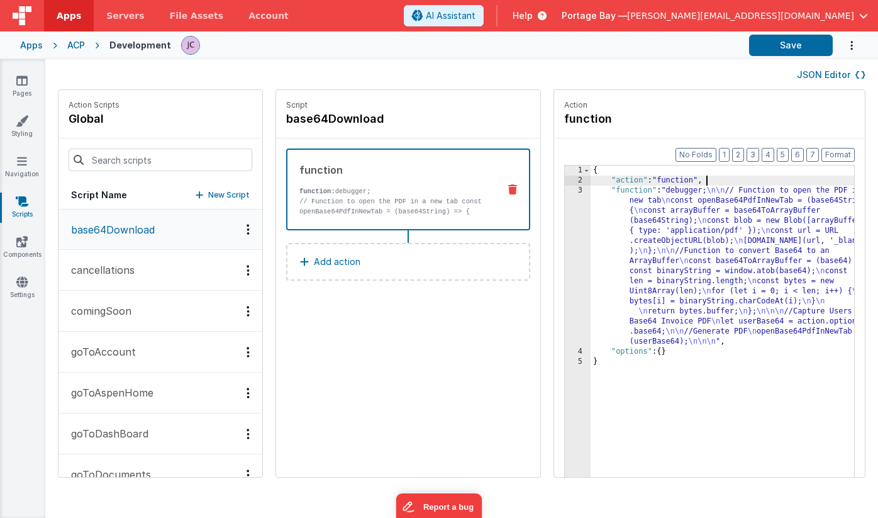
click at [685, 181] on div "{ "action" : "function" , "function" : "debugger; \n\n // Function to open the …" at bounding box center [739, 350] width 296 height 371
